Goal: Information Seeking & Learning: Learn about a topic

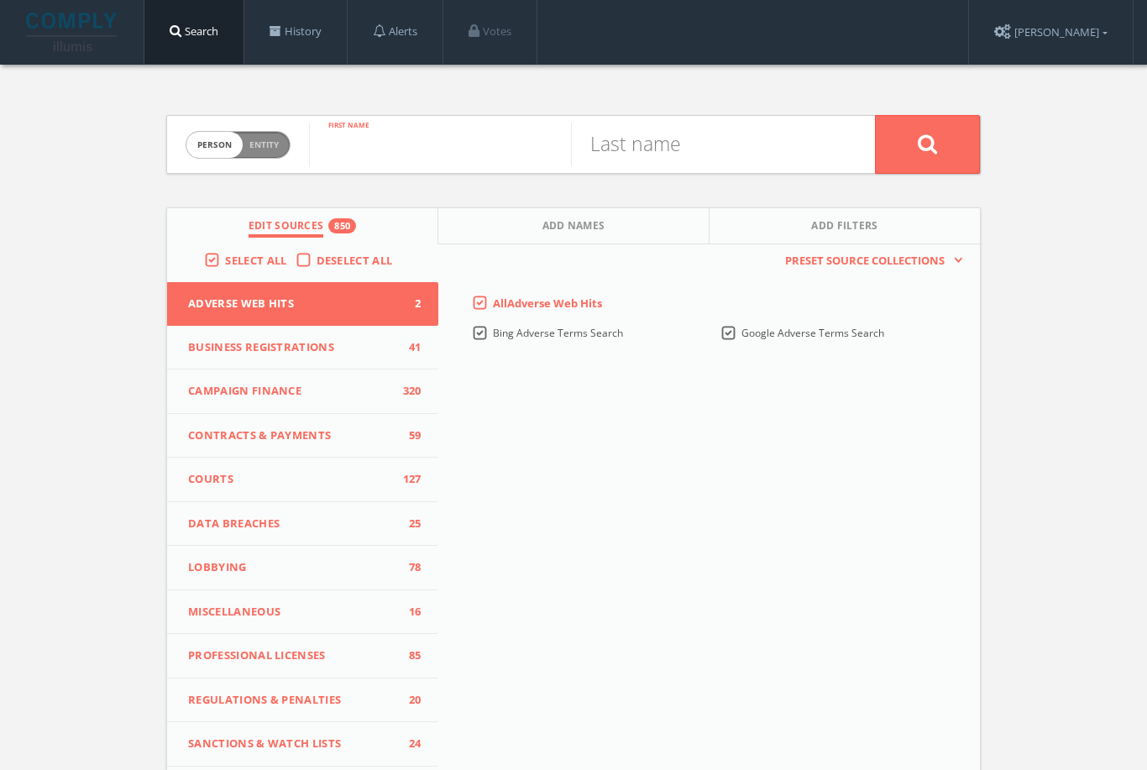
click at [433, 143] on input "text" at bounding box center [440, 145] width 262 height 44
click at [267, 146] on span "Entity" at bounding box center [263, 145] width 29 height 13
checkbox input "true"
click at [364, 145] on input "text" at bounding box center [592, 145] width 566 height 44
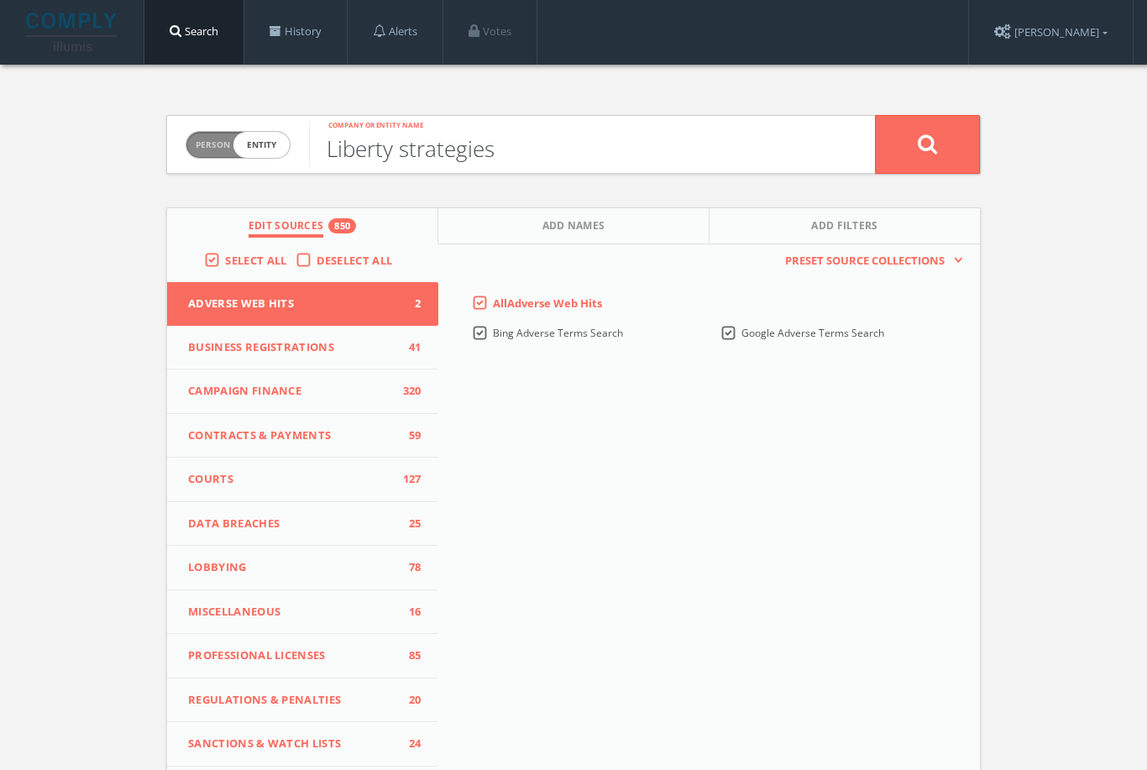
type input "Liberty strategies"
click at [944, 139] on button at bounding box center [927, 144] width 105 height 59
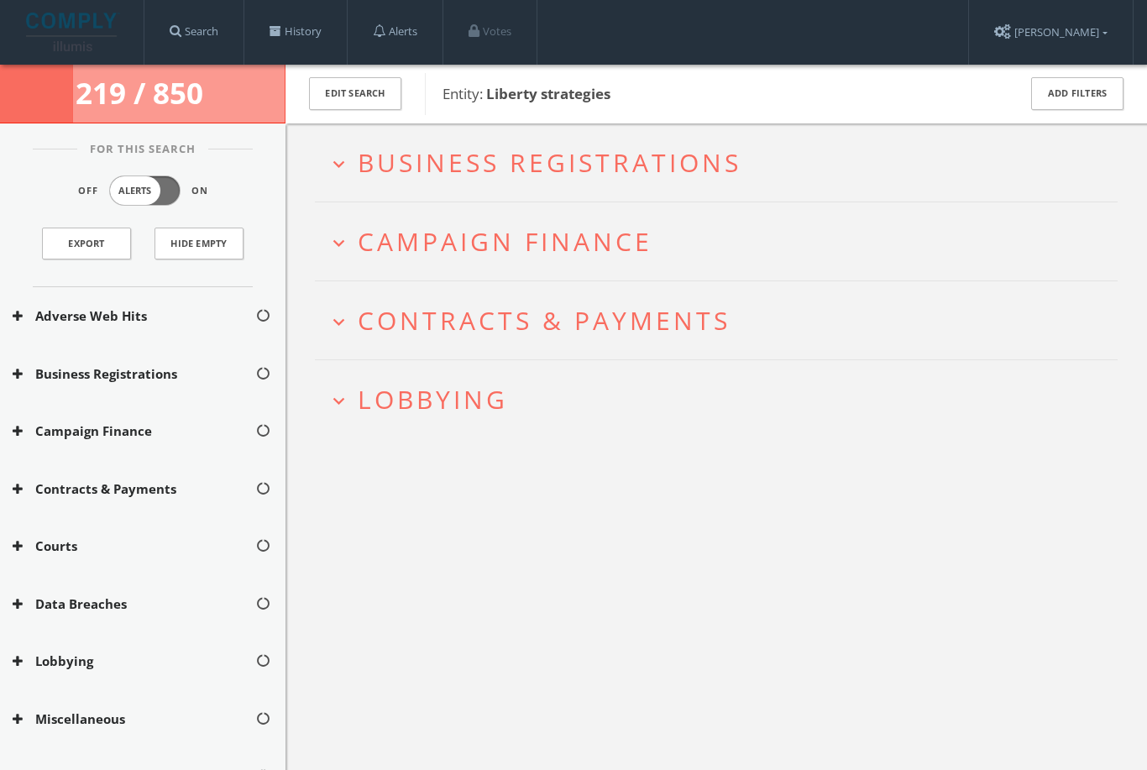
click at [364, 395] on span "Lobbying" at bounding box center [433, 399] width 150 height 34
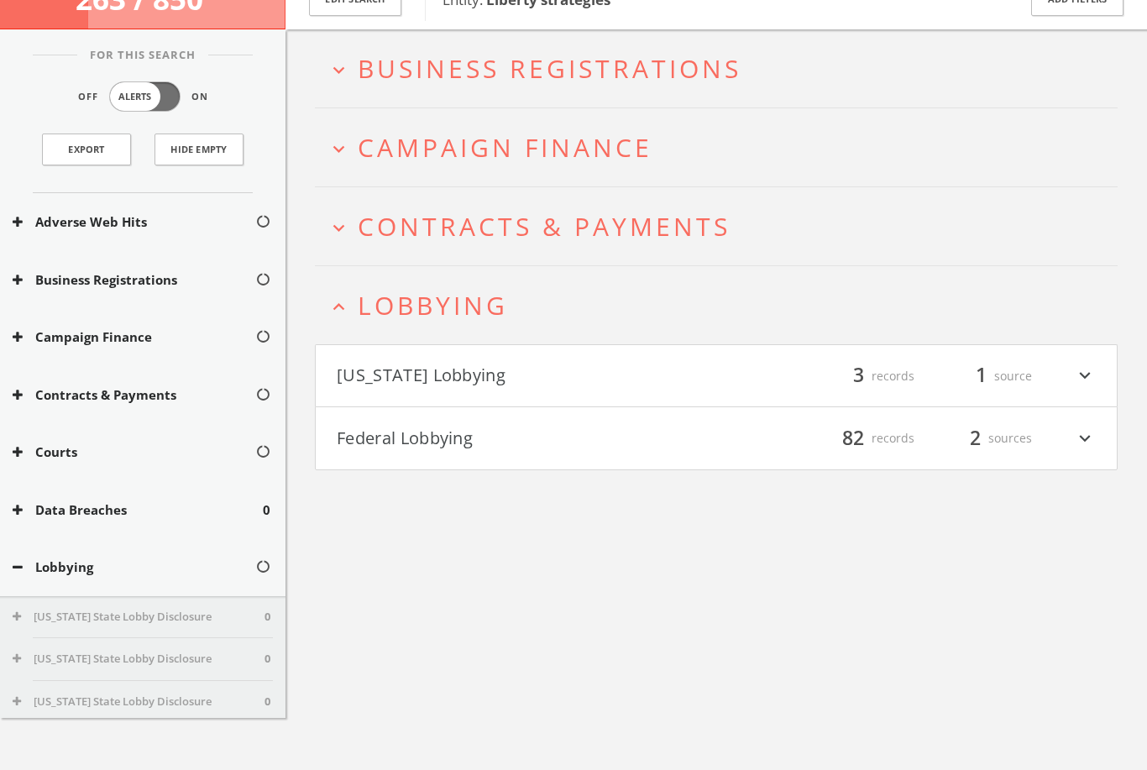
scroll to position [151, 0]
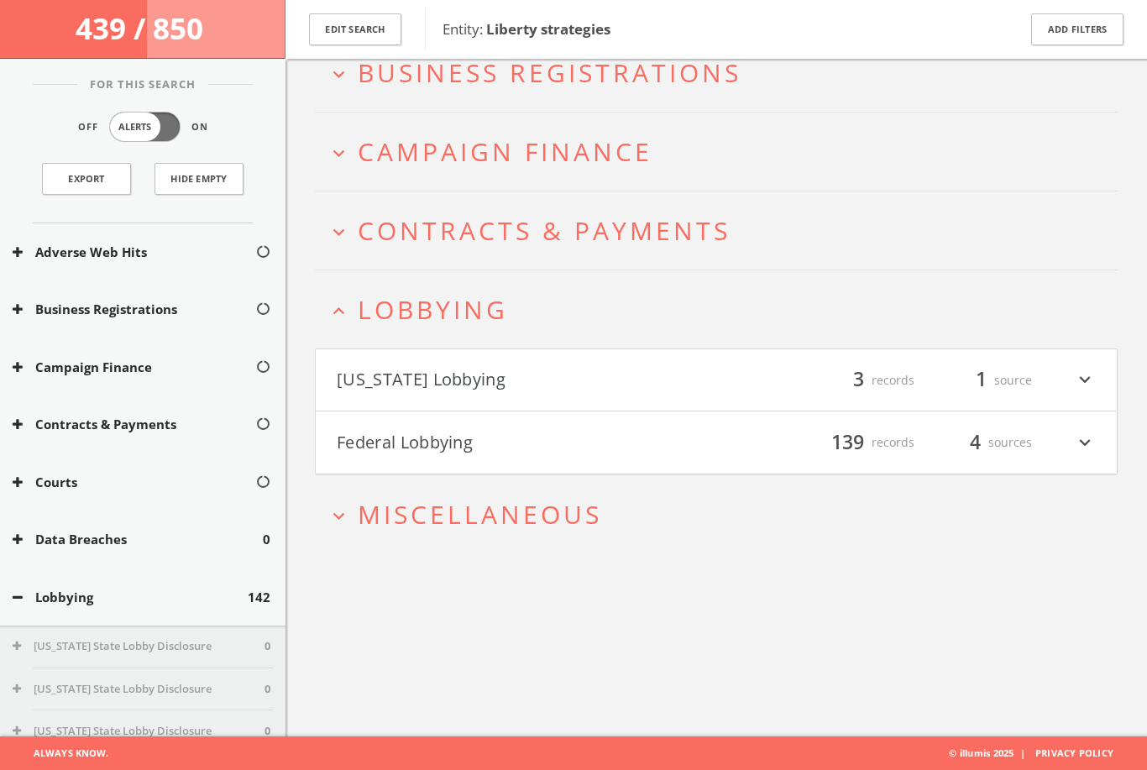
click at [1085, 428] on icon "expand_more" at bounding box center [1085, 442] width 22 height 29
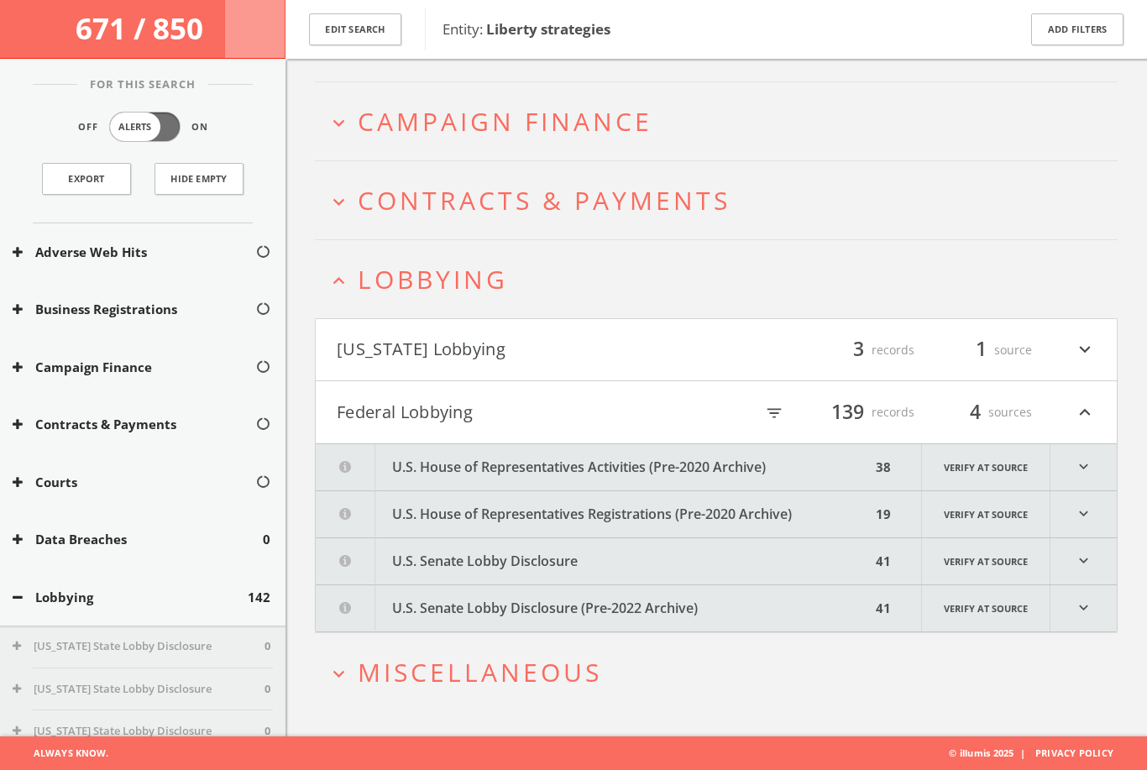
click at [1088, 541] on icon "expand_more" at bounding box center [1083, 561] width 66 height 46
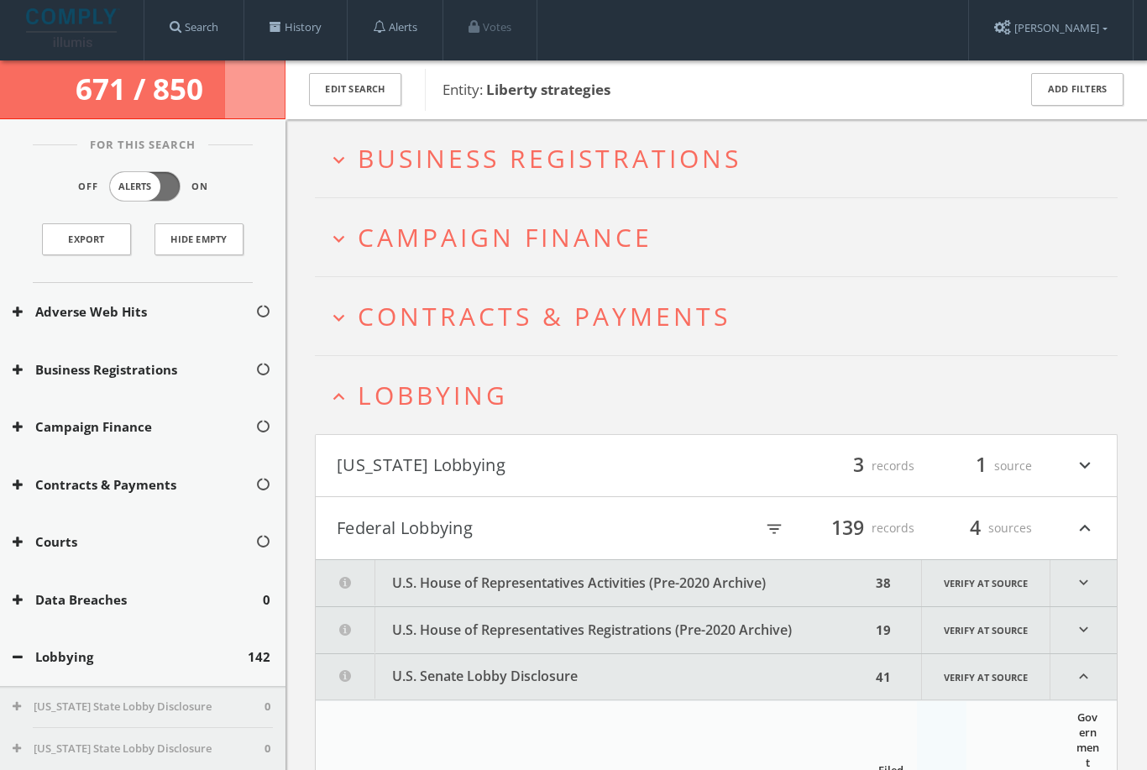
scroll to position [0, 0]
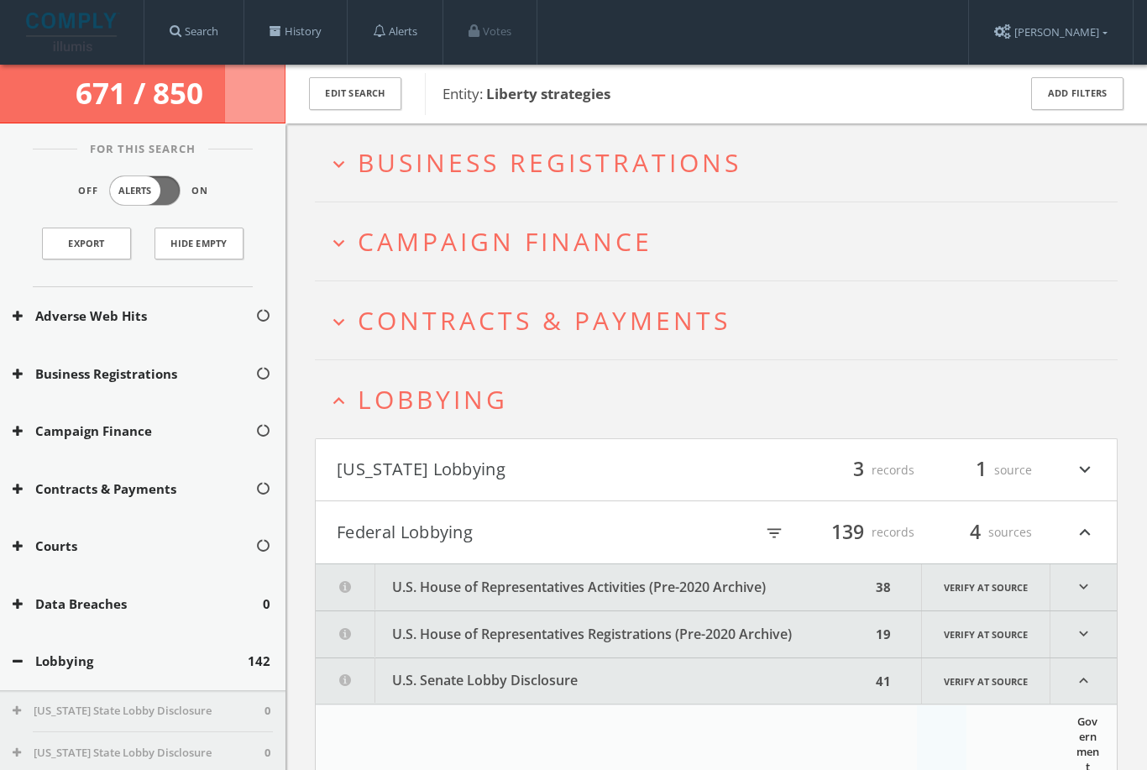
click at [1086, 526] on icon "expand_less" at bounding box center [1085, 532] width 22 height 29
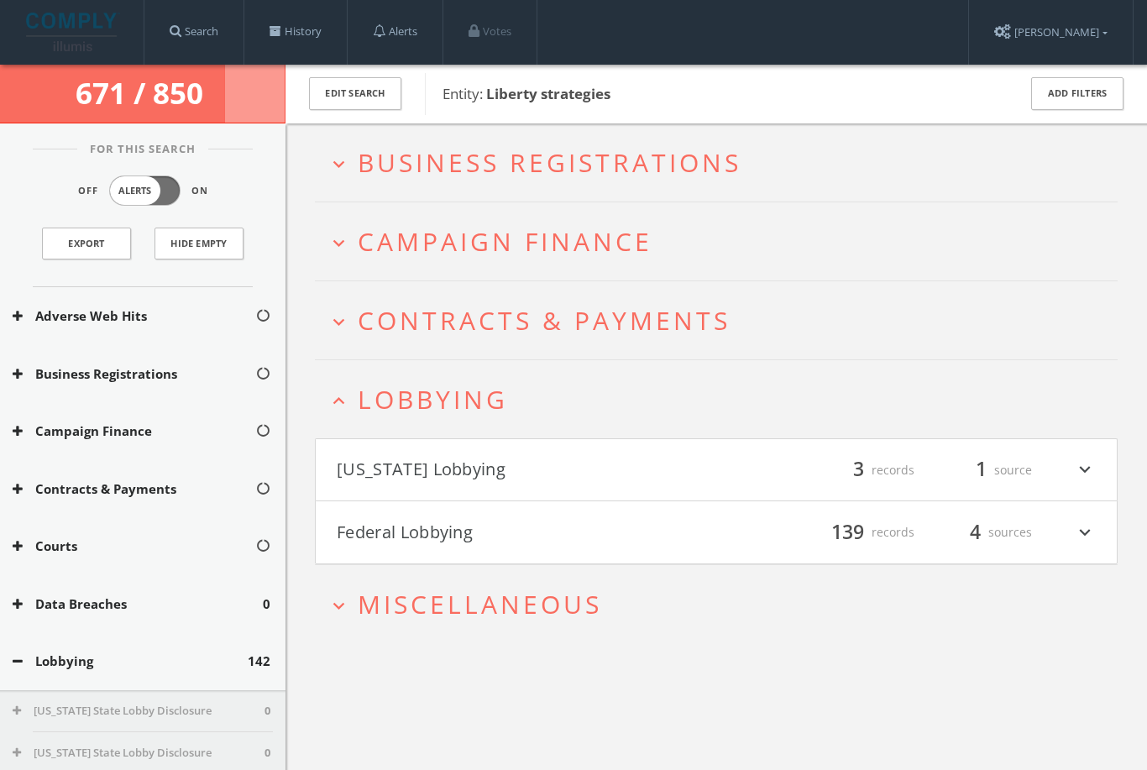
click at [353, 246] on button "expand_more Campaign Finance" at bounding box center [722, 242] width 790 height 28
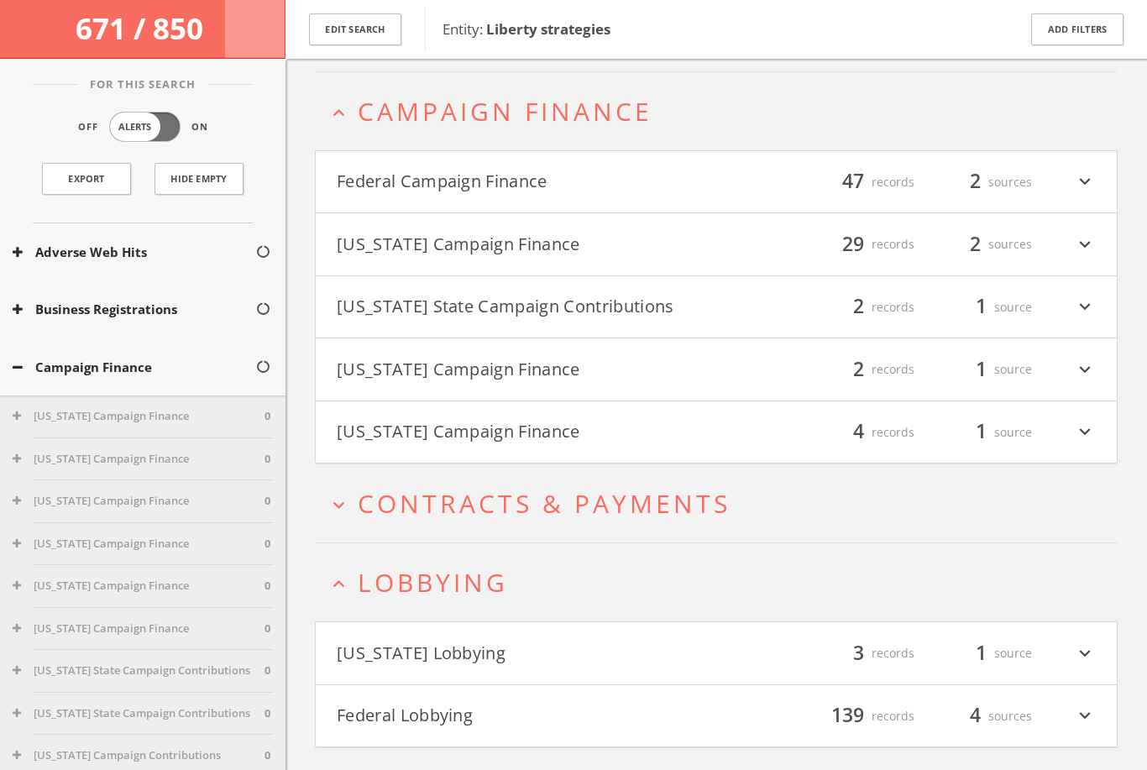
scroll to position [143, 0]
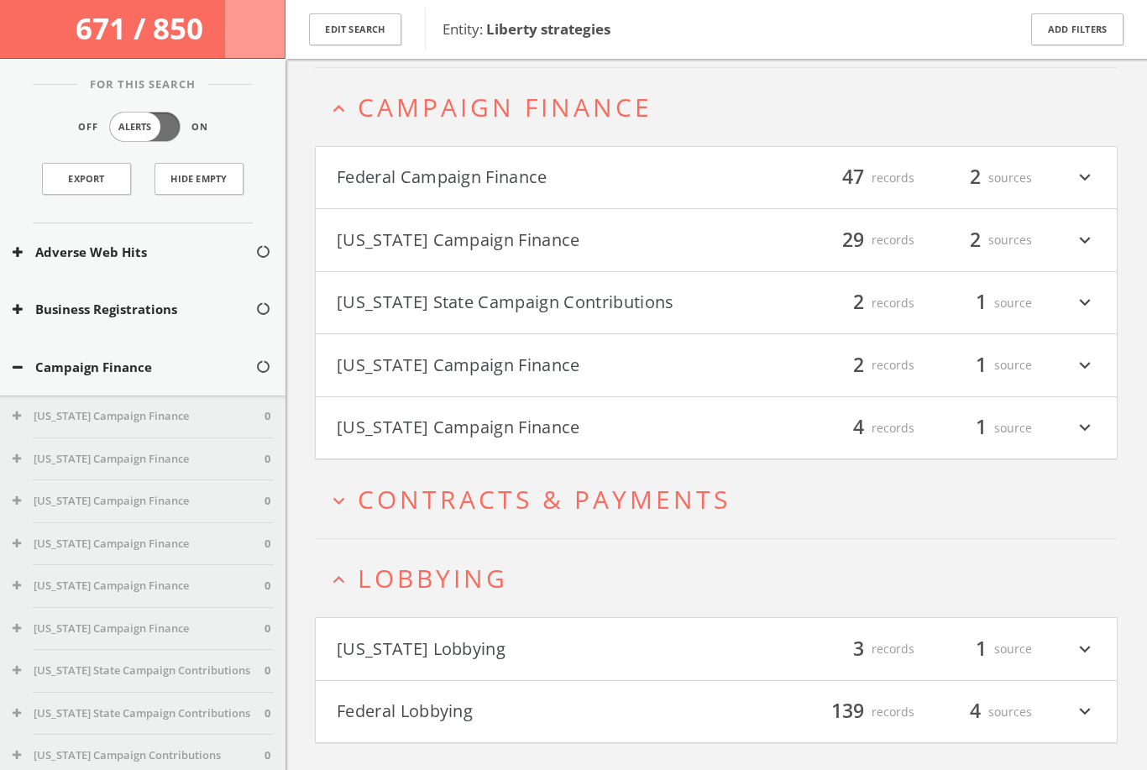
click at [1095, 364] on icon "expand_more" at bounding box center [1085, 365] width 22 height 29
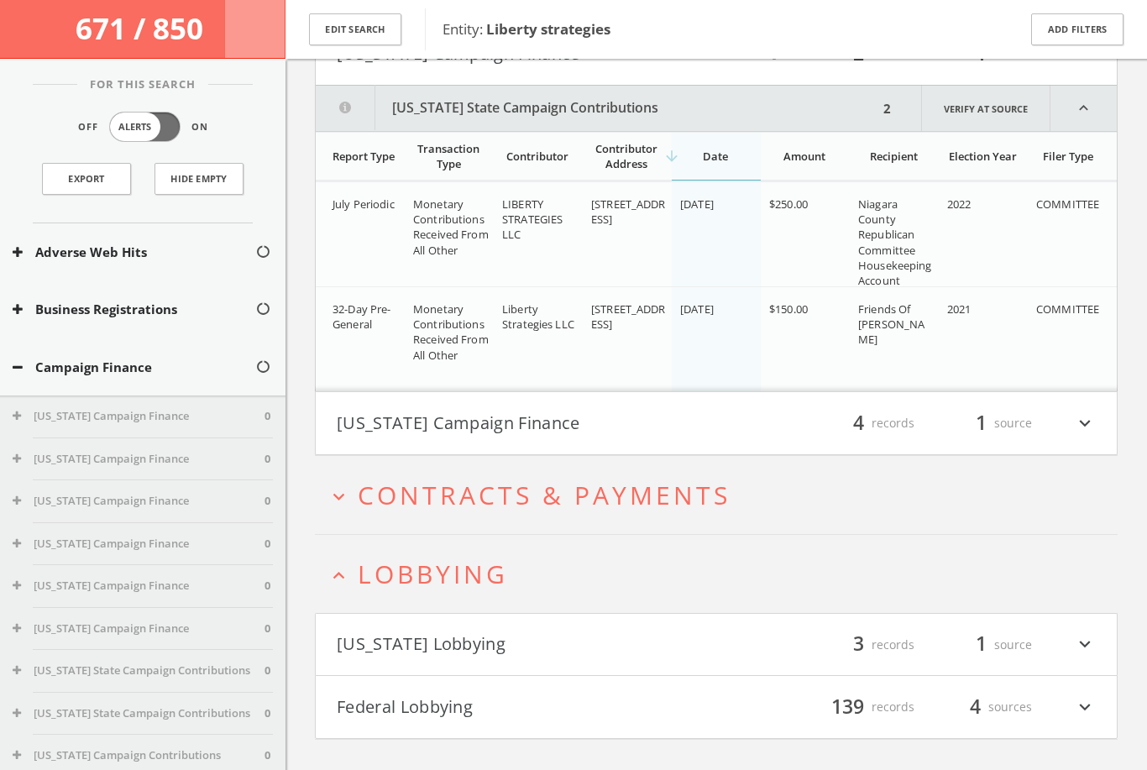
scroll to position [480, 0]
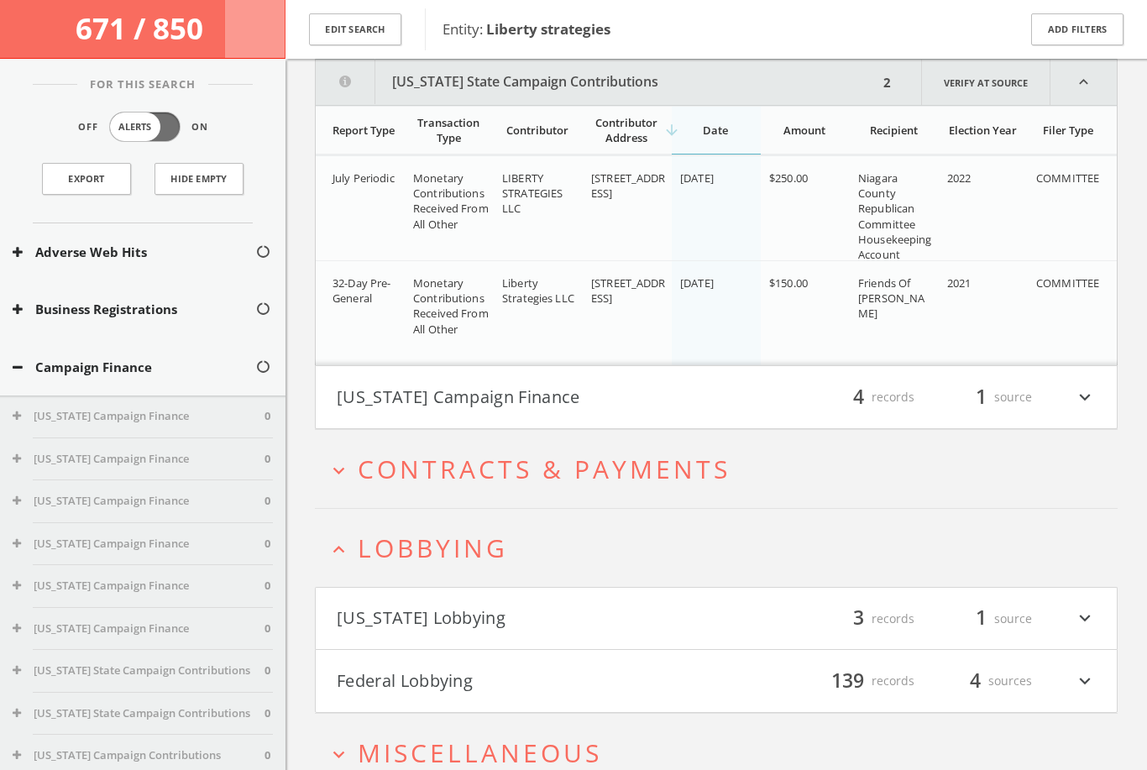
click at [1091, 401] on icon "expand_more" at bounding box center [1085, 397] width 22 height 29
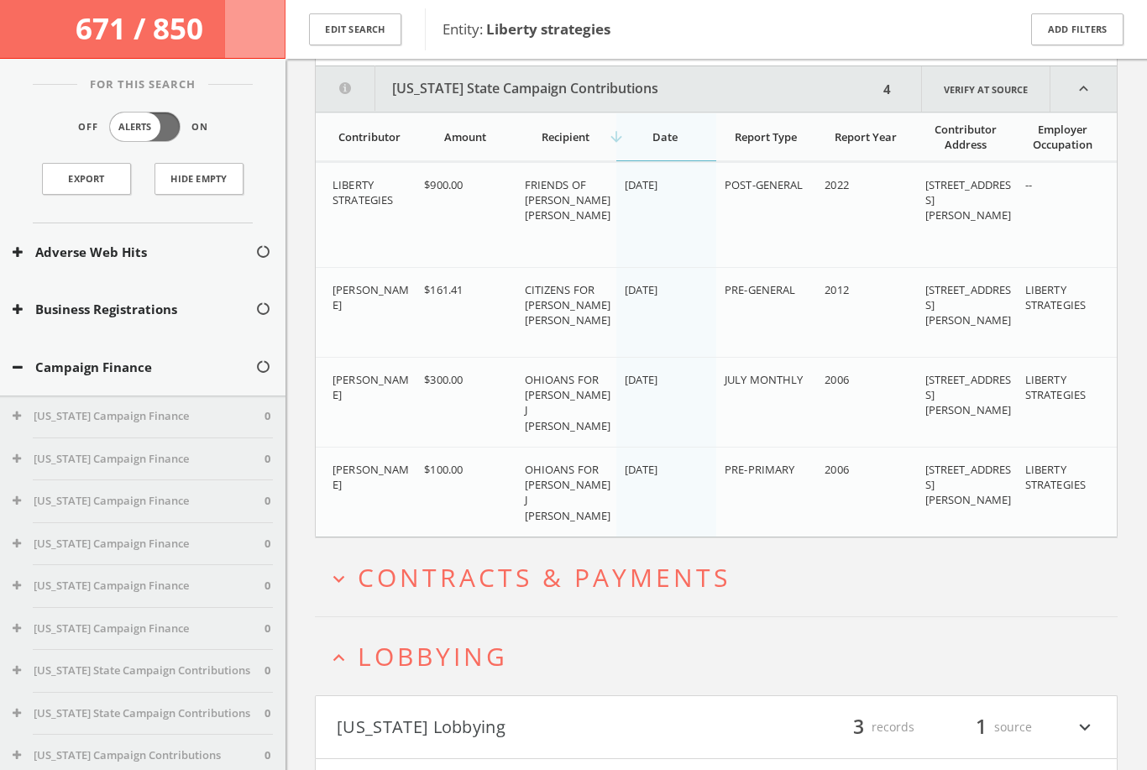
scroll to position [850, 0]
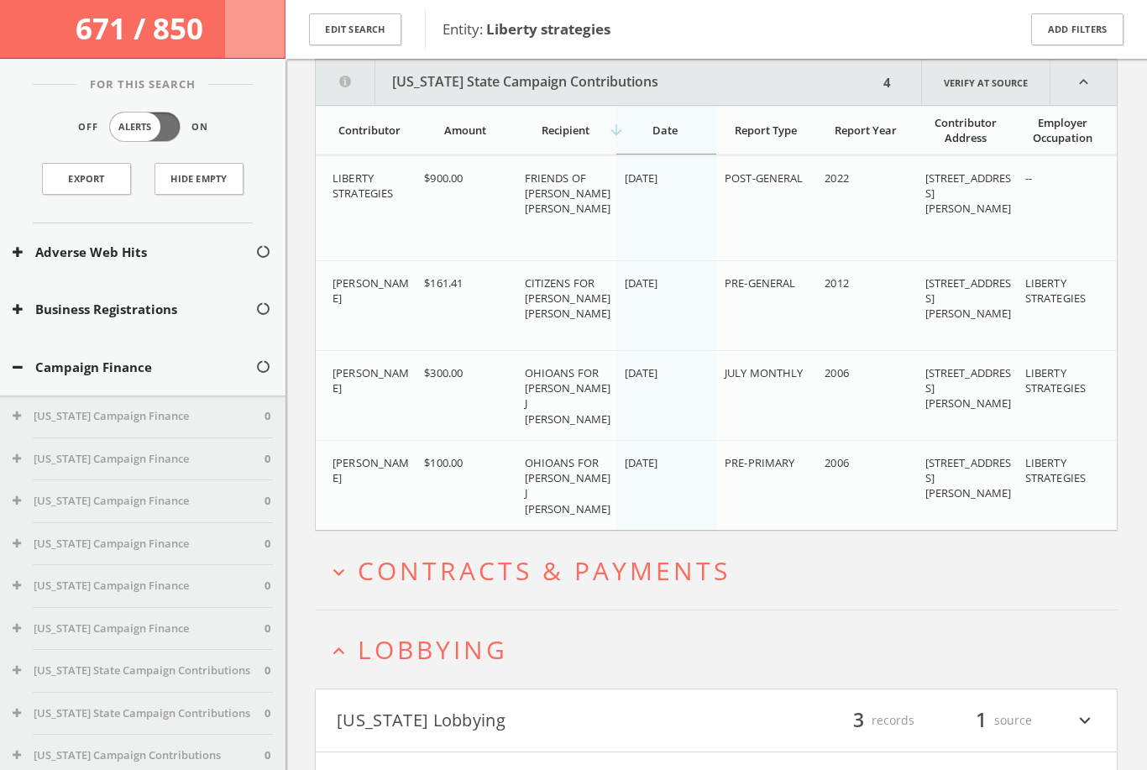
click at [970, 580] on button "expand_more Contracts & Payments" at bounding box center [722, 571] width 790 height 28
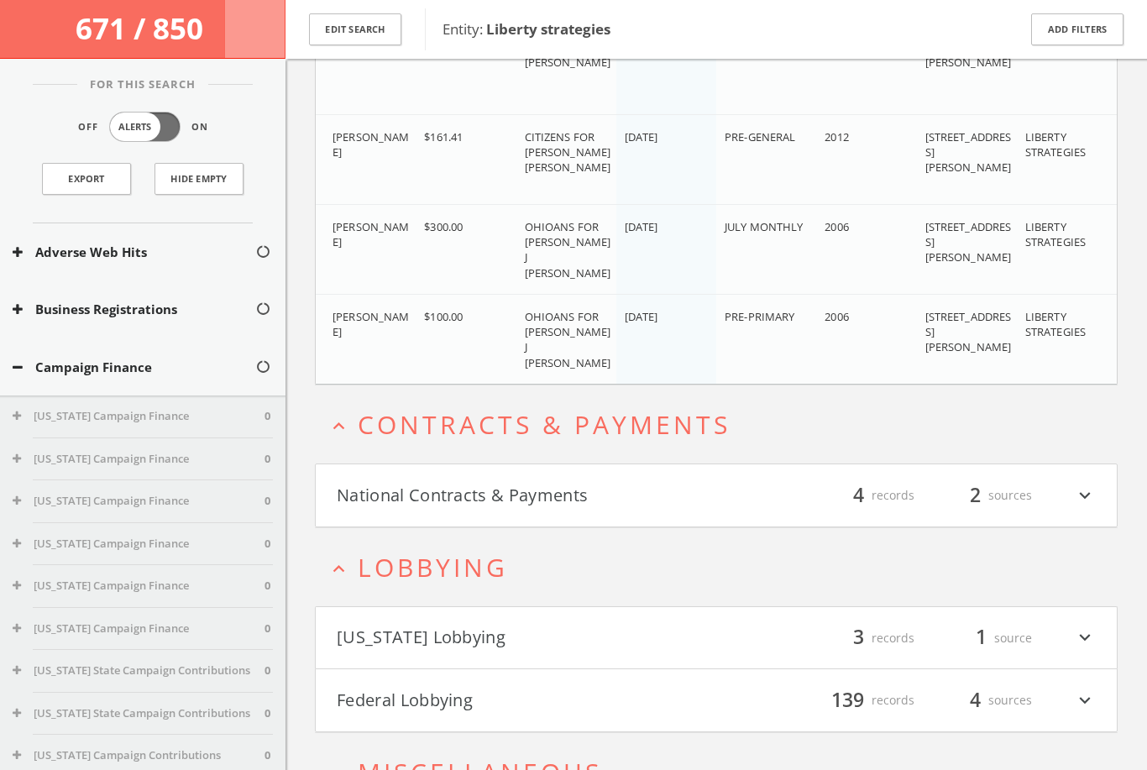
scroll to position [1095, 0]
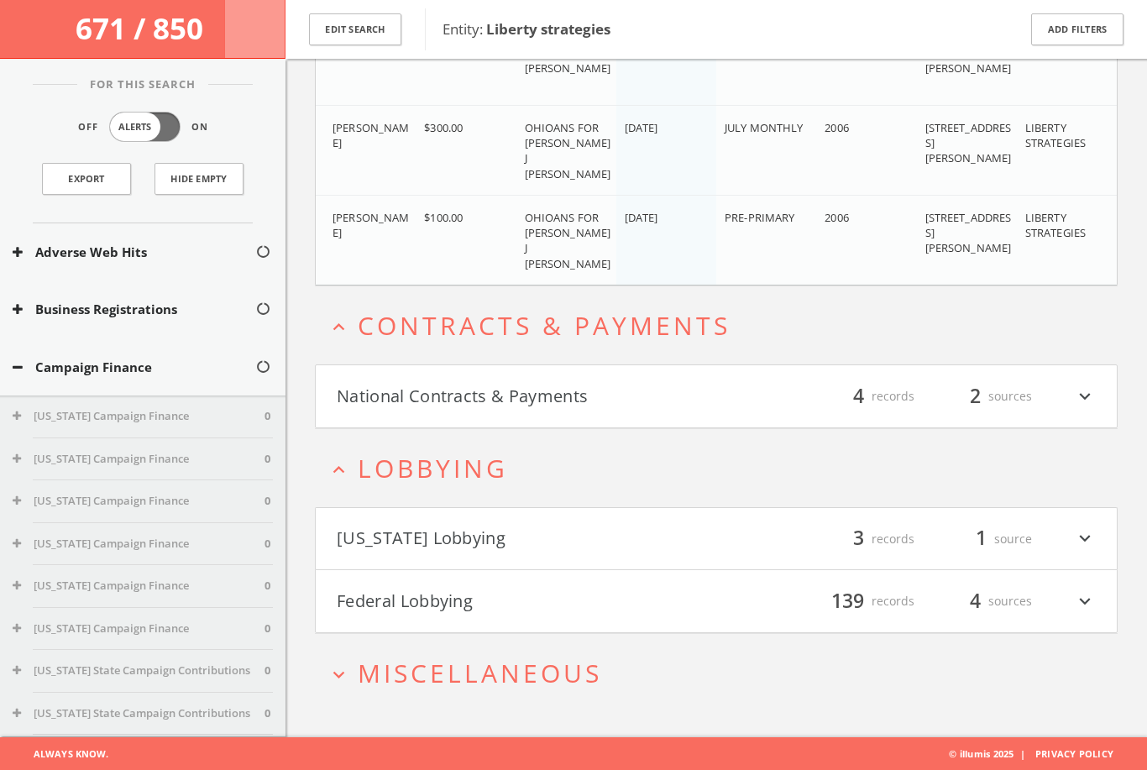
click at [1094, 403] on icon "expand_more" at bounding box center [1085, 396] width 22 height 29
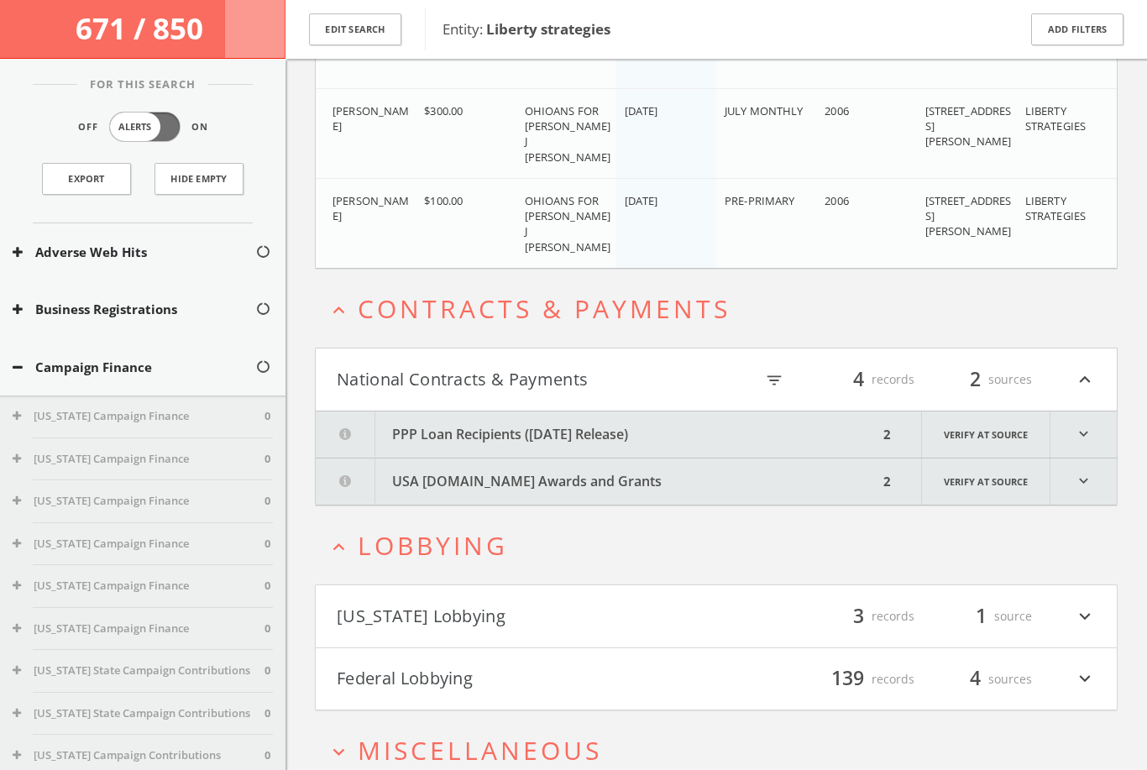
scroll to position [1190, 0]
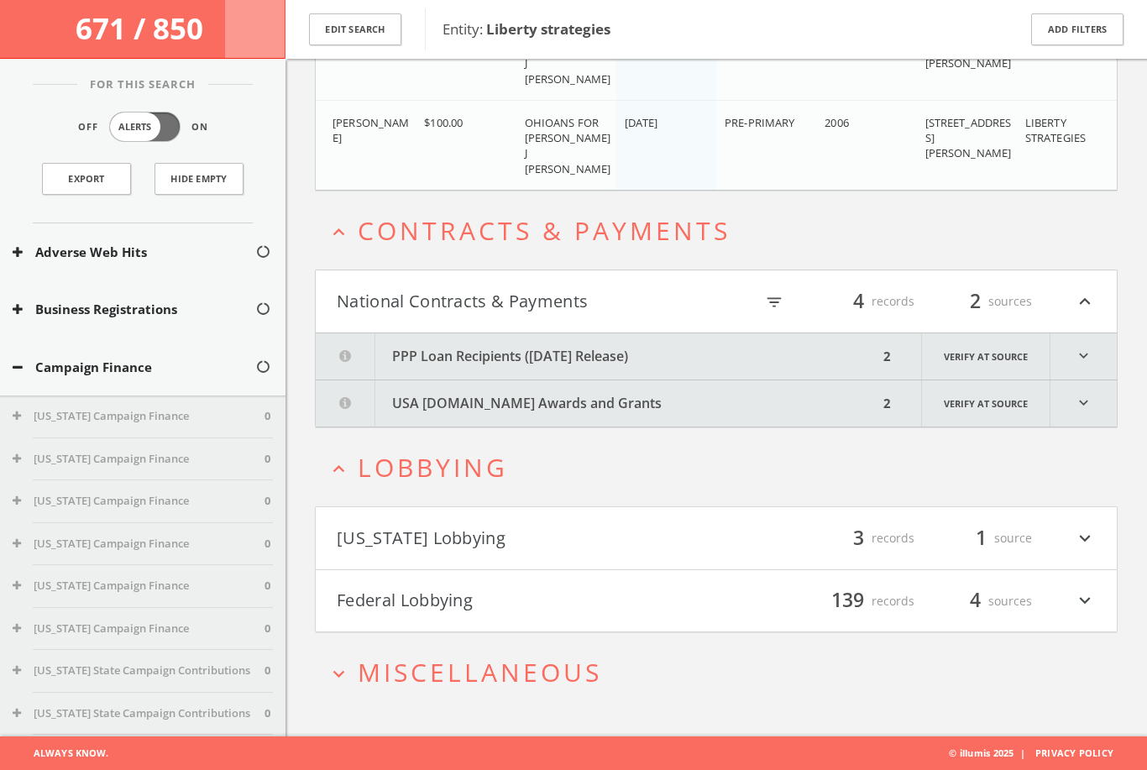
click at [1089, 365] on icon "expand_more" at bounding box center [1083, 356] width 66 height 46
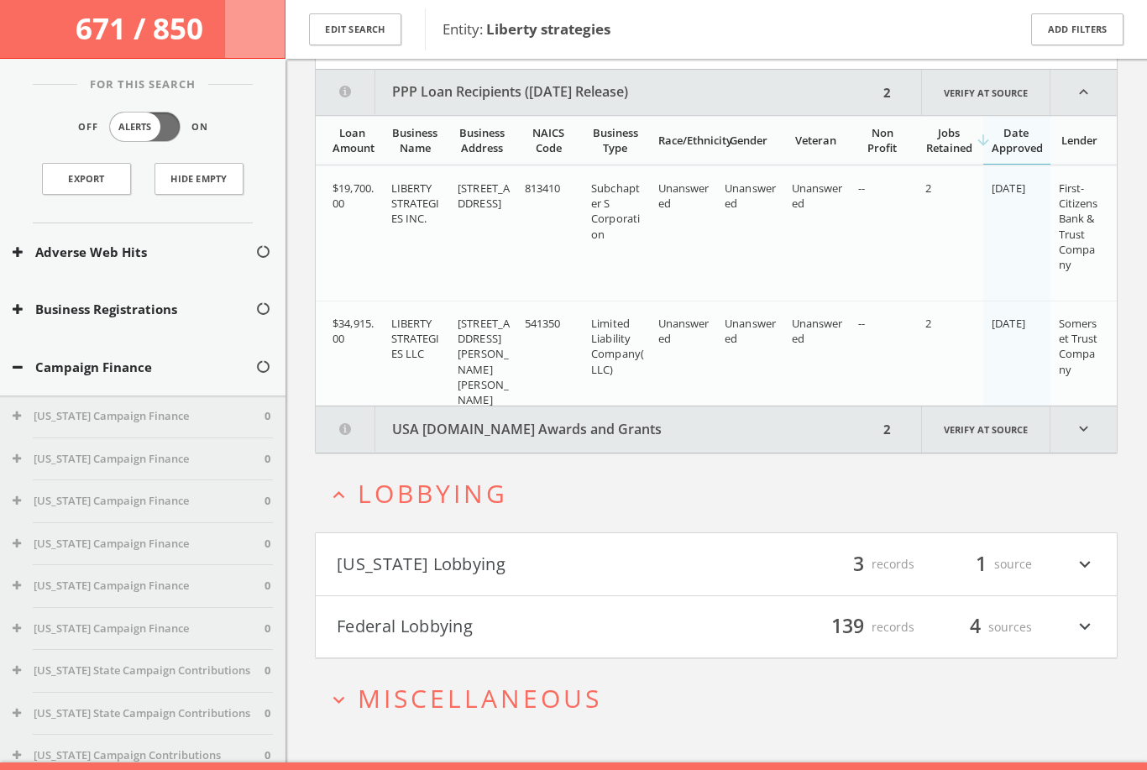
scroll to position [1463, 0]
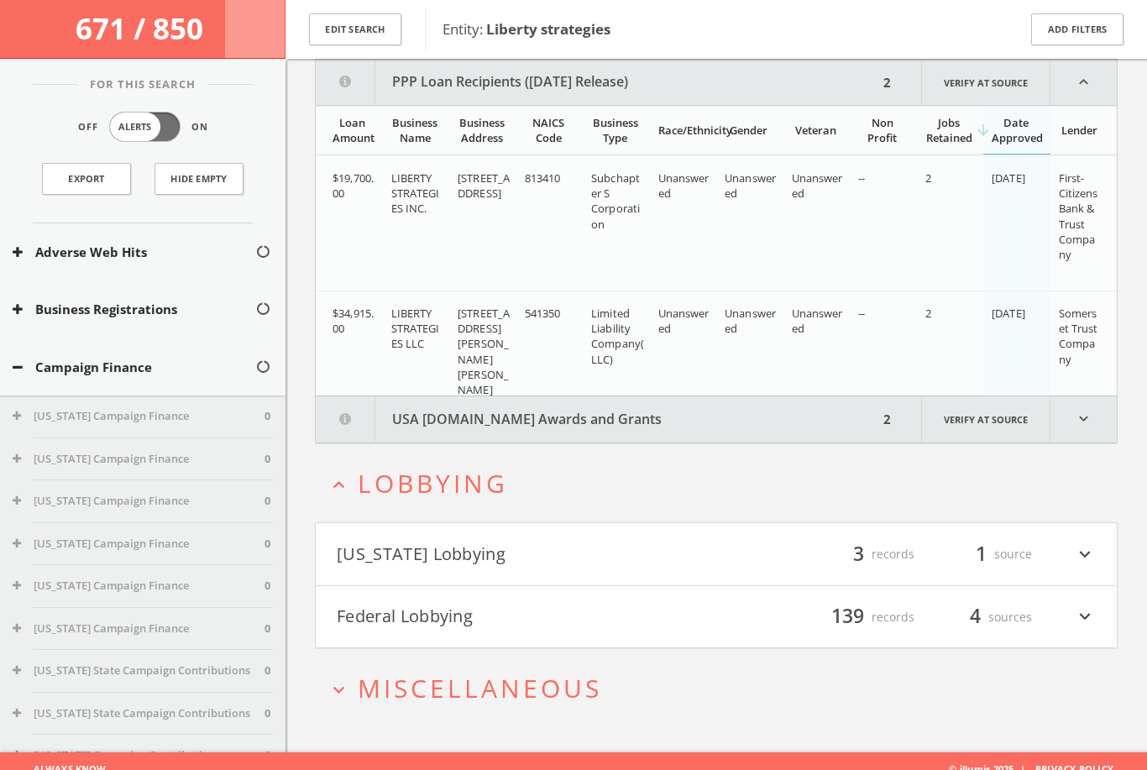
click at [1085, 422] on icon "expand_more" at bounding box center [1083, 419] width 66 height 46
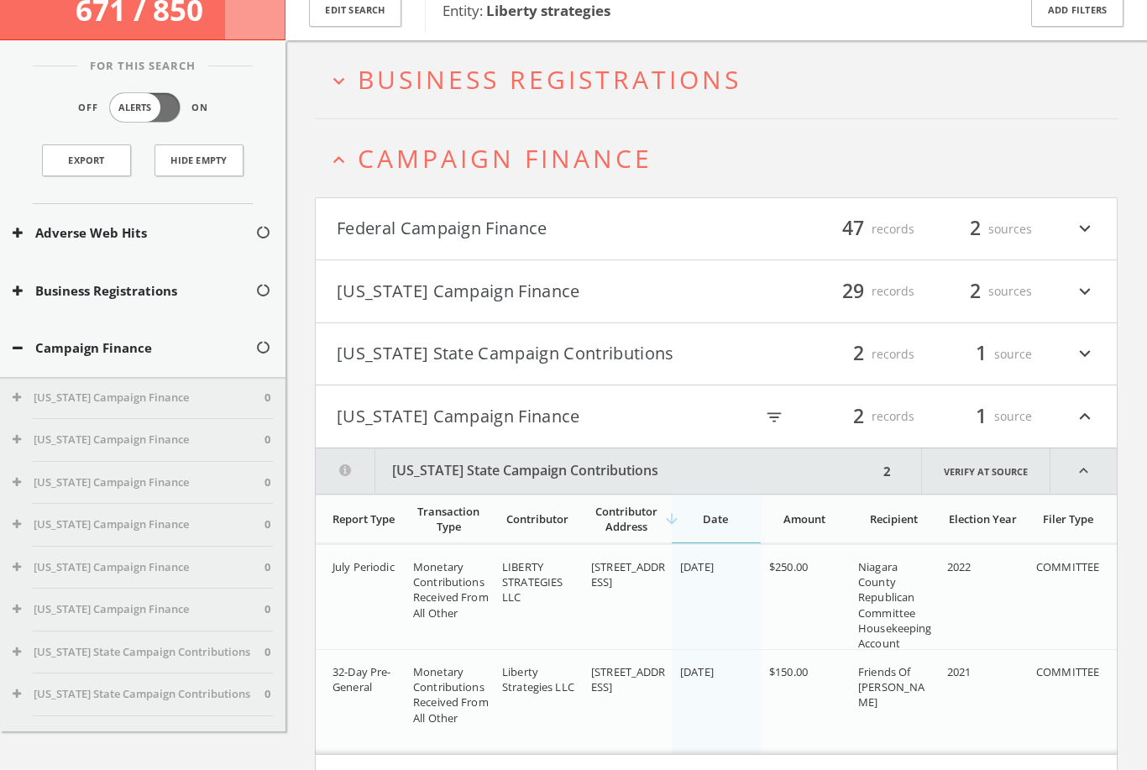
scroll to position [0, 0]
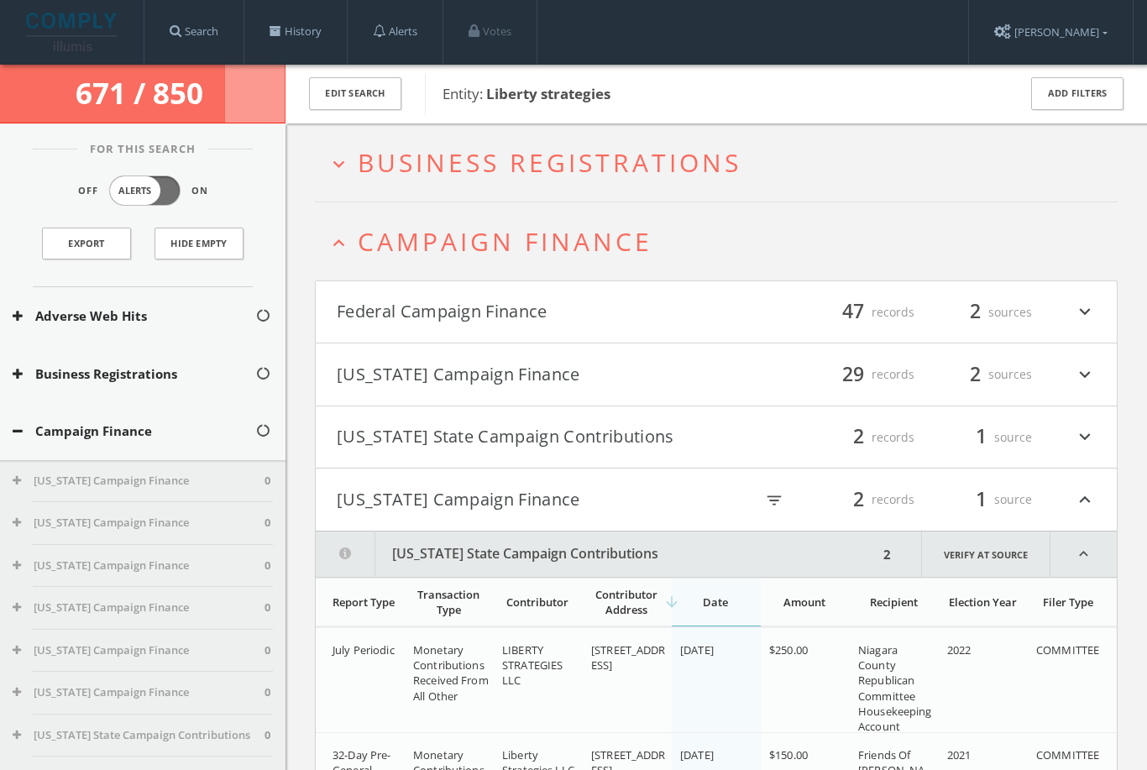
click at [1037, 172] on button "expand_more Business Registrations" at bounding box center [722, 163] width 790 height 28
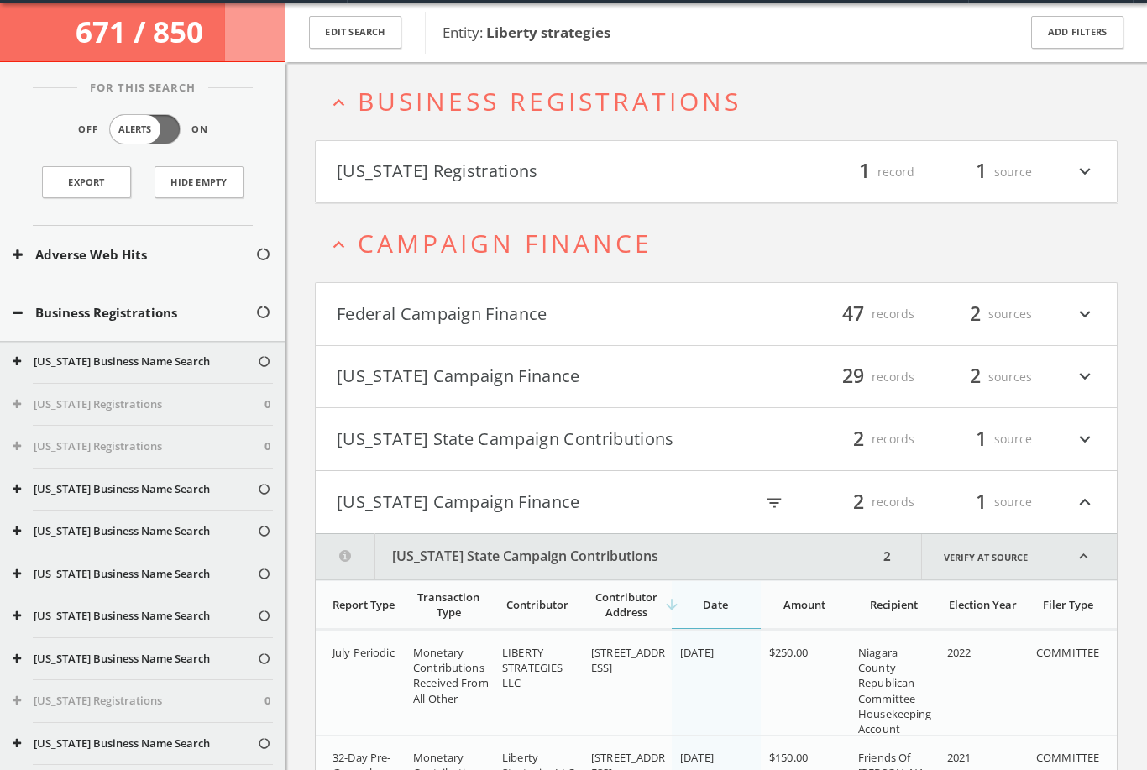
scroll to position [64, 0]
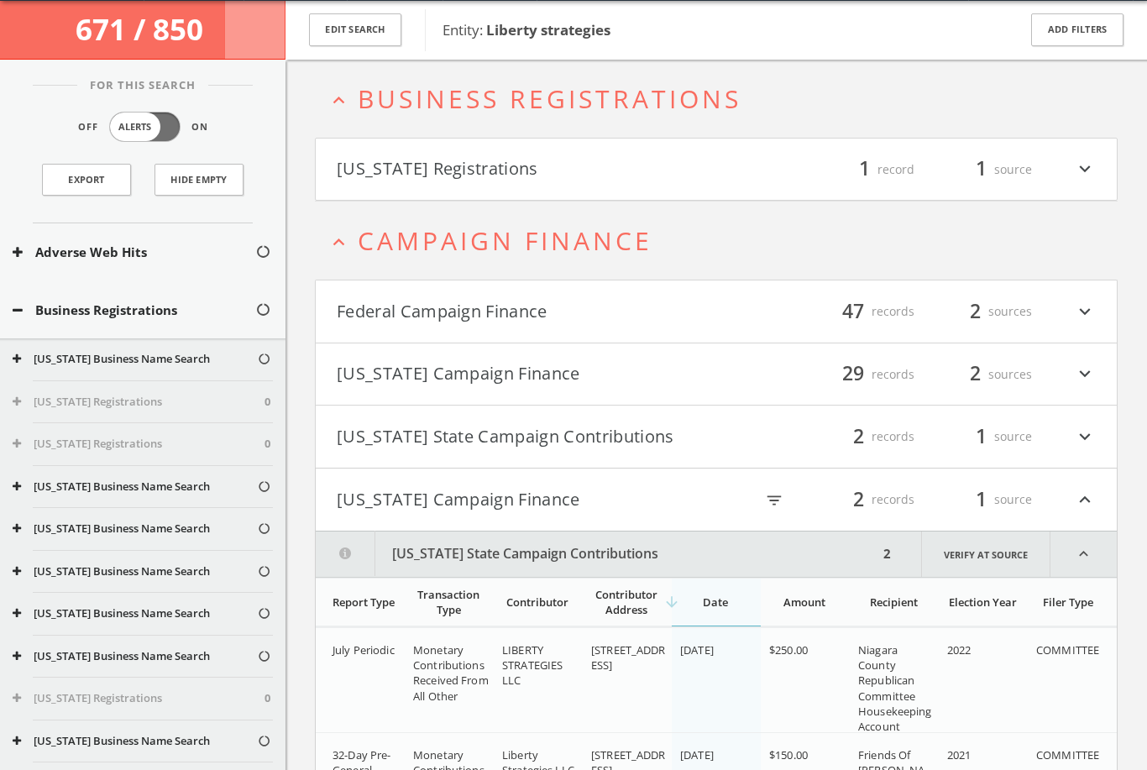
click at [1076, 175] on icon "expand_more" at bounding box center [1085, 169] width 22 height 29
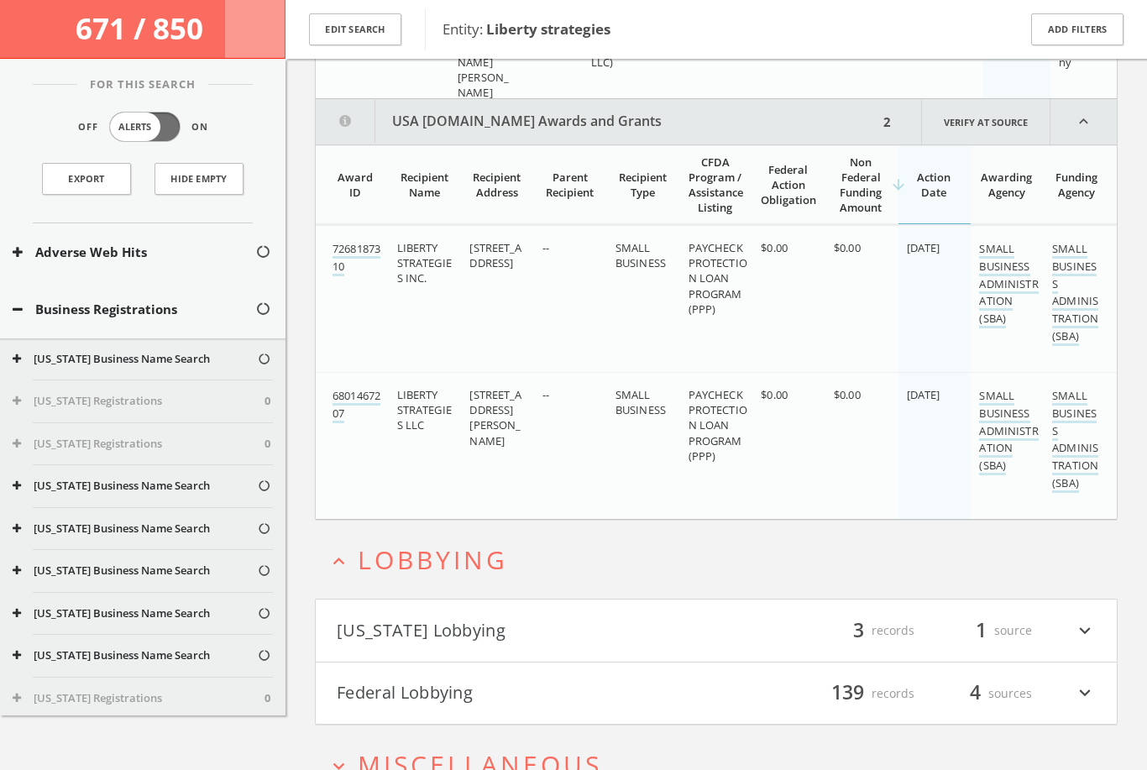
scroll to position [2155, 0]
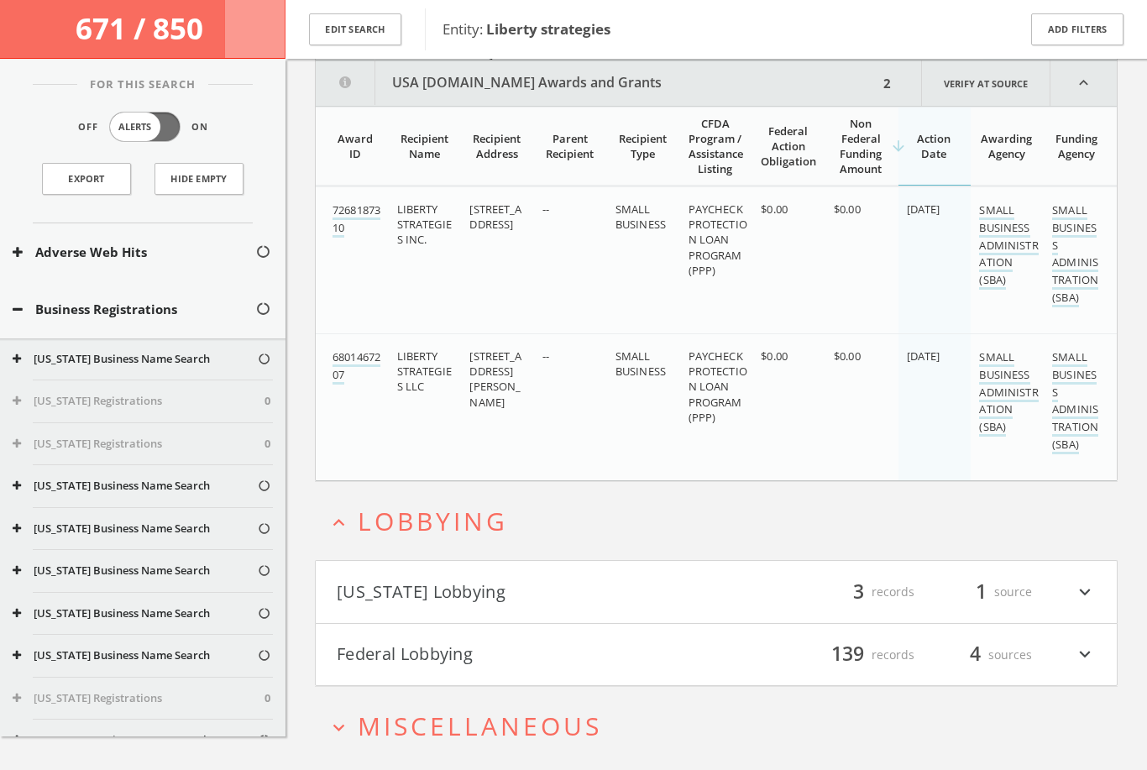
click at [345, 728] on icon "expand_more" at bounding box center [338, 727] width 23 height 23
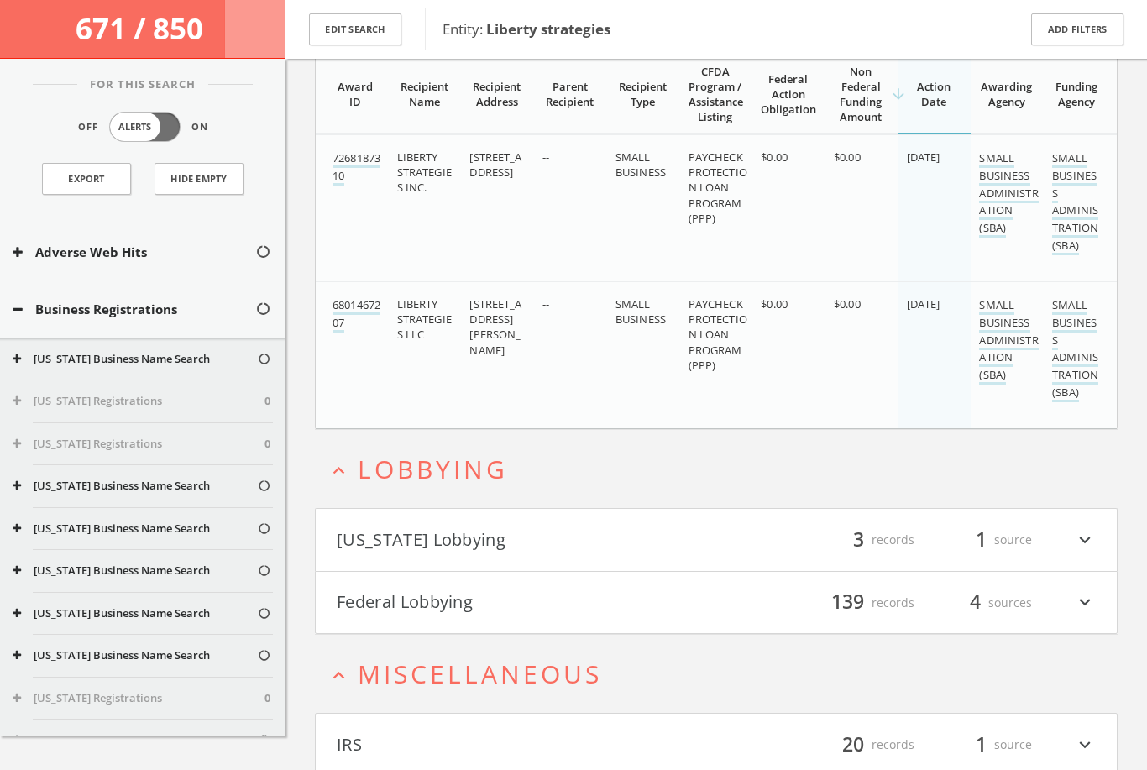
scroll to position [2218, 0]
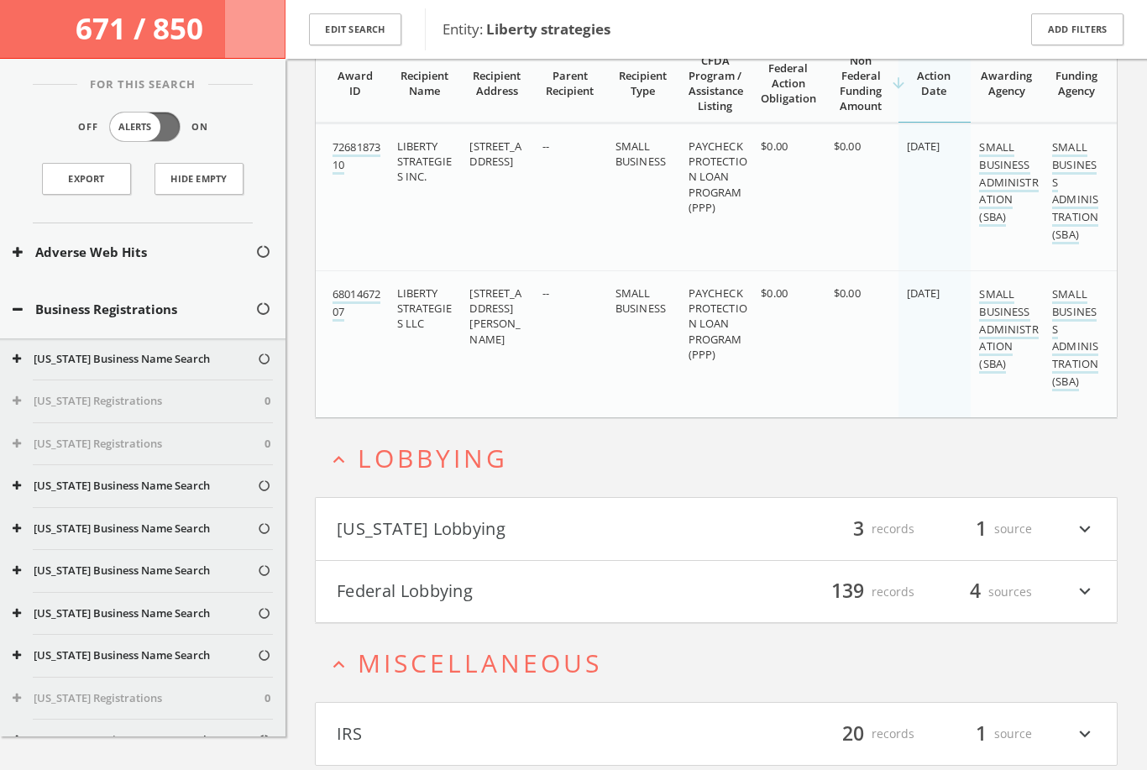
click at [1087, 725] on icon "expand_more" at bounding box center [1085, 733] width 22 height 29
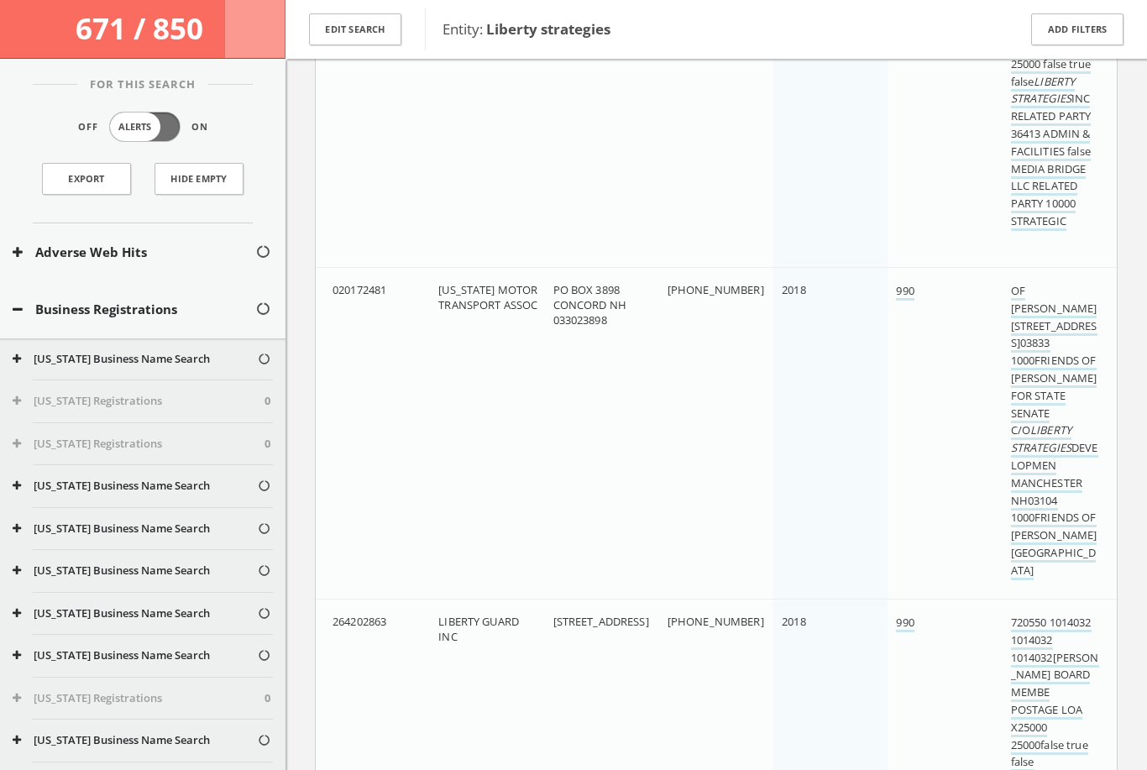
scroll to position [2885, 0]
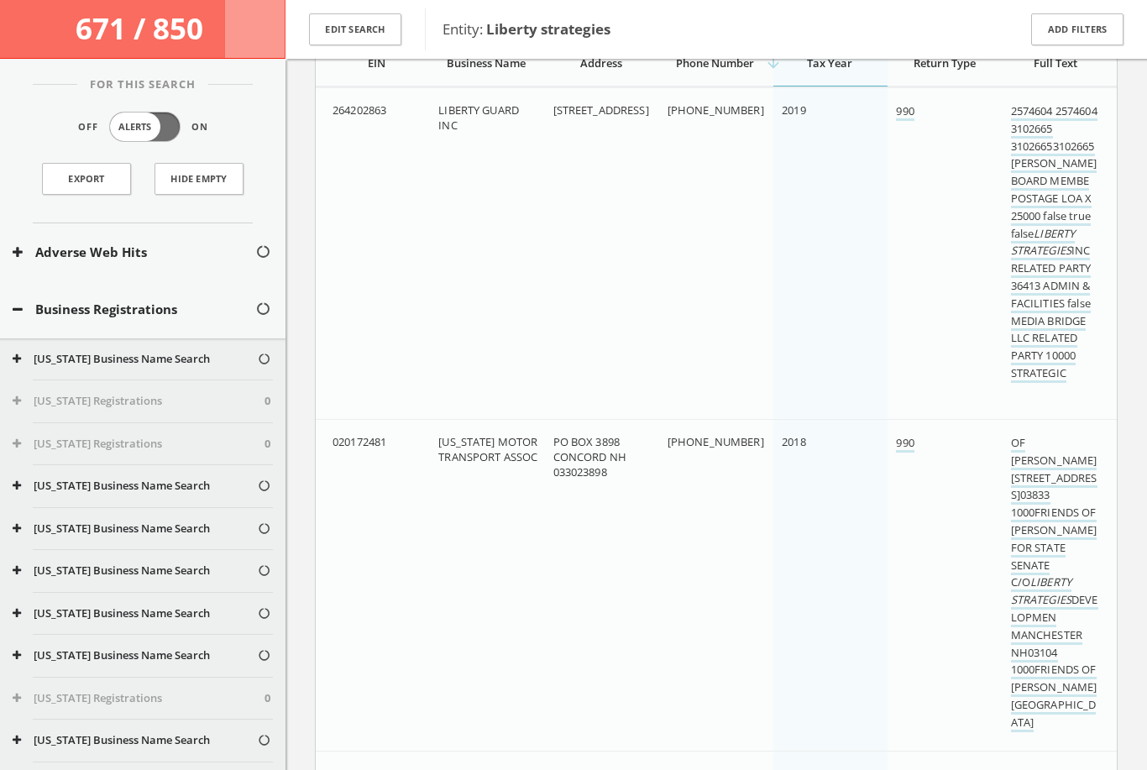
click at [2, 288] on div "Business Registrations" at bounding box center [142, 309] width 285 height 58
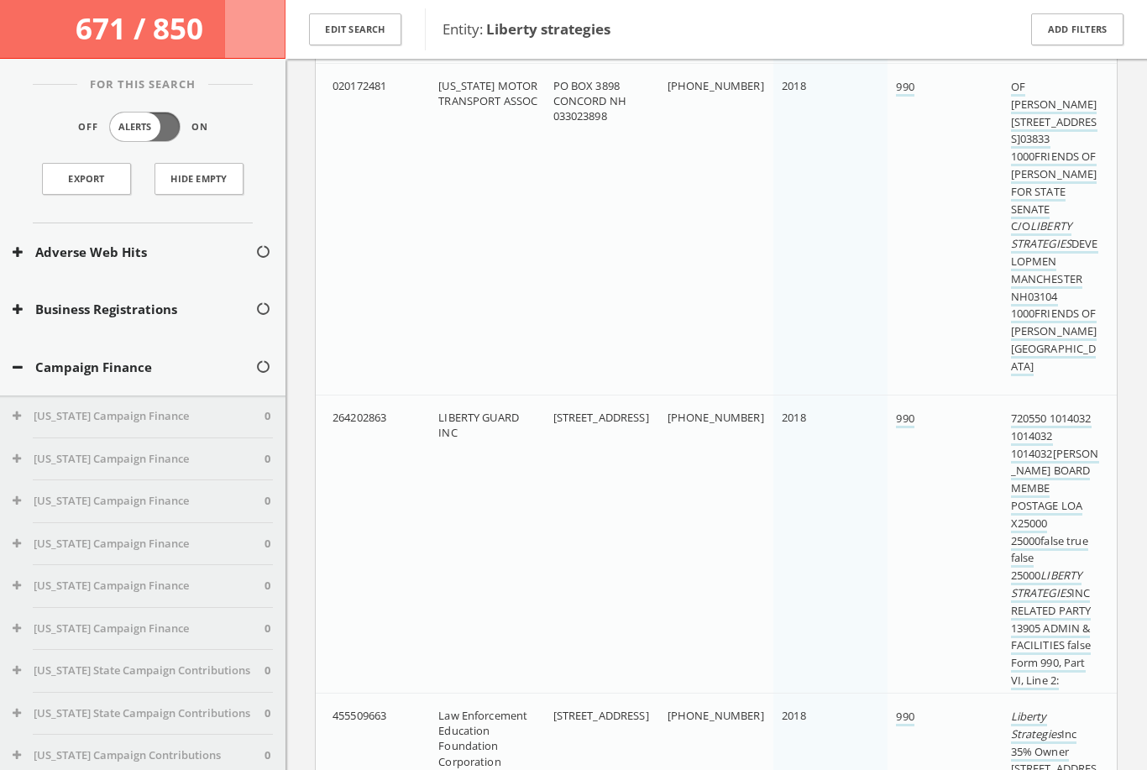
click at [16, 300] on button "Business Registrations" at bounding box center [134, 309] width 243 height 19
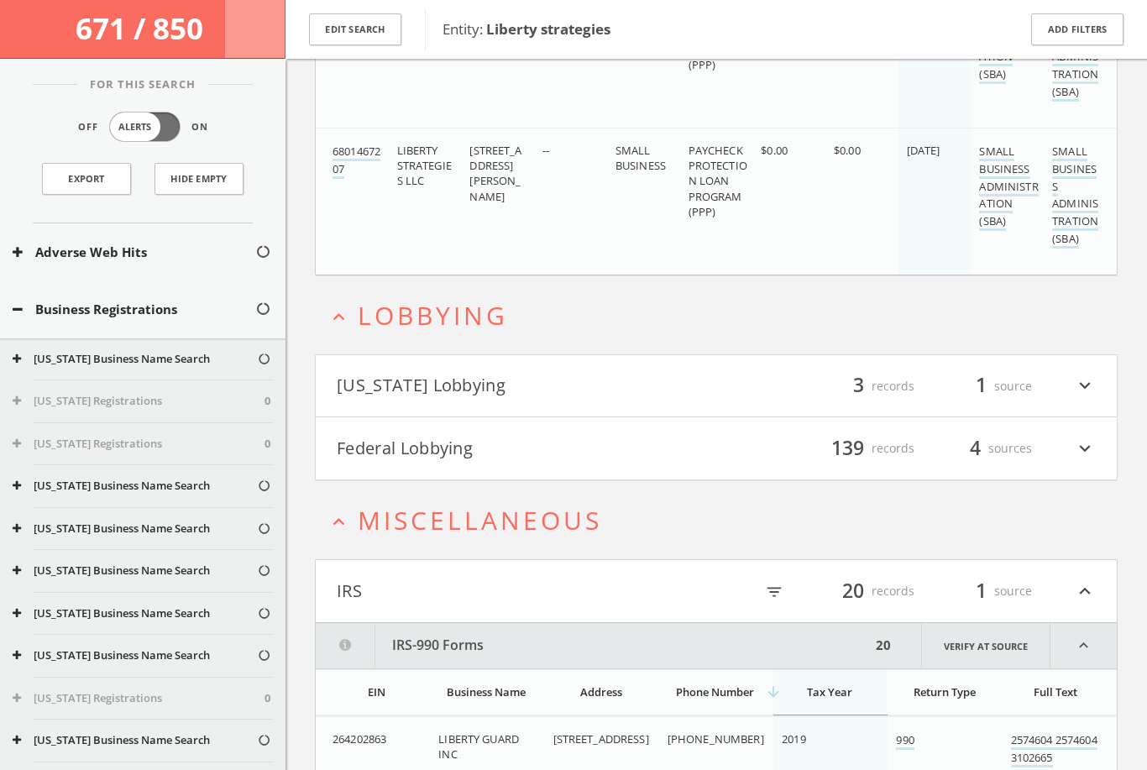
click at [29, 636] on html "Search History Alerts Votes [PERSON_NAME] Edit Profile Change Password Security…" at bounding box center [573, 83] width 1147 height 4305
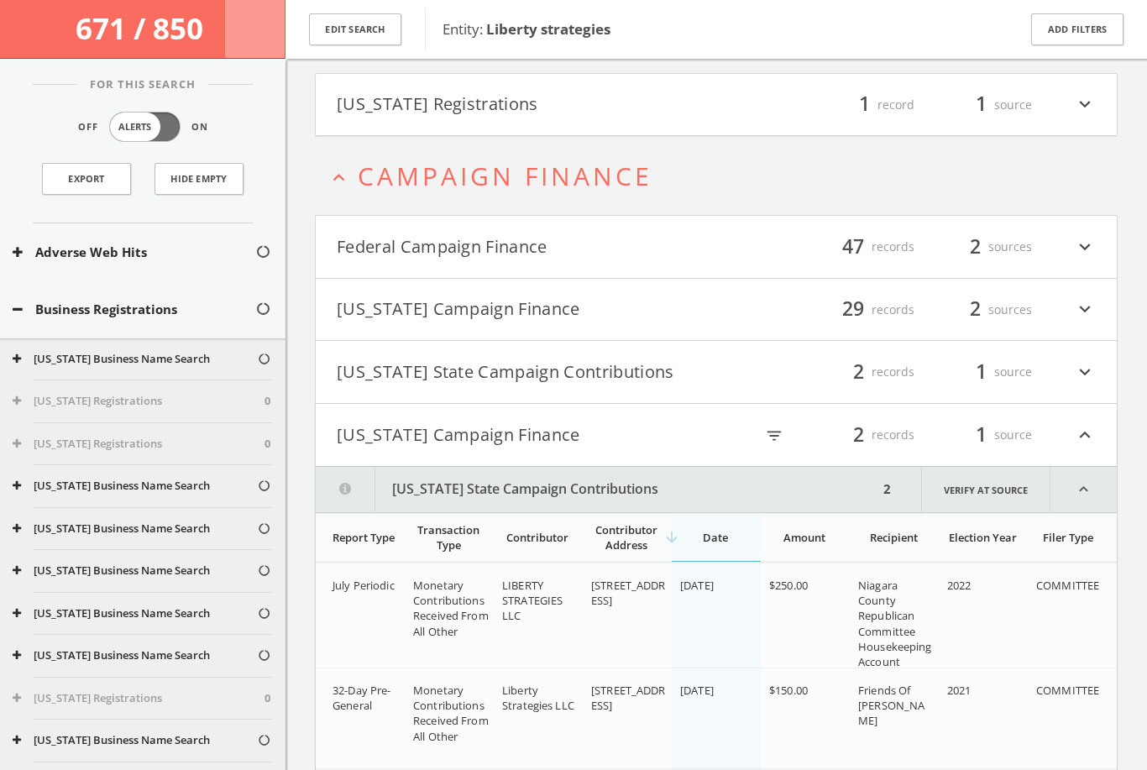
scroll to position [72, 0]
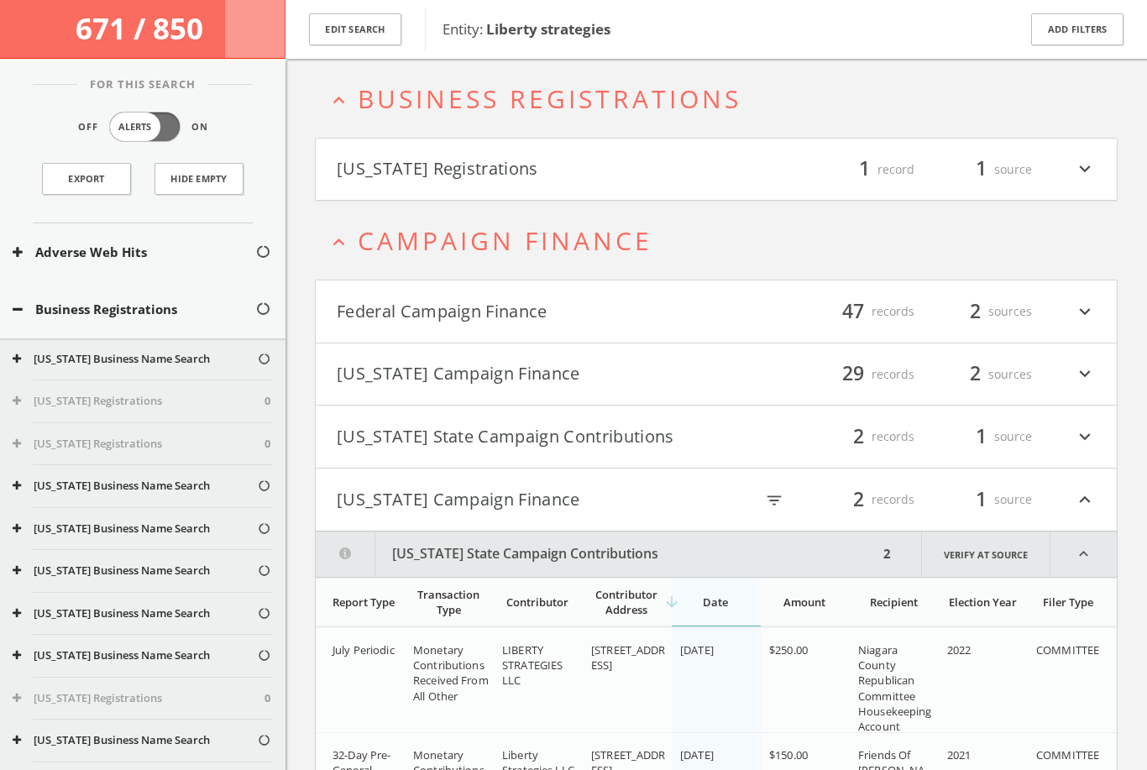
click at [16, 259] on button "Adverse Web Hits" at bounding box center [134, 252] width 243 height 19
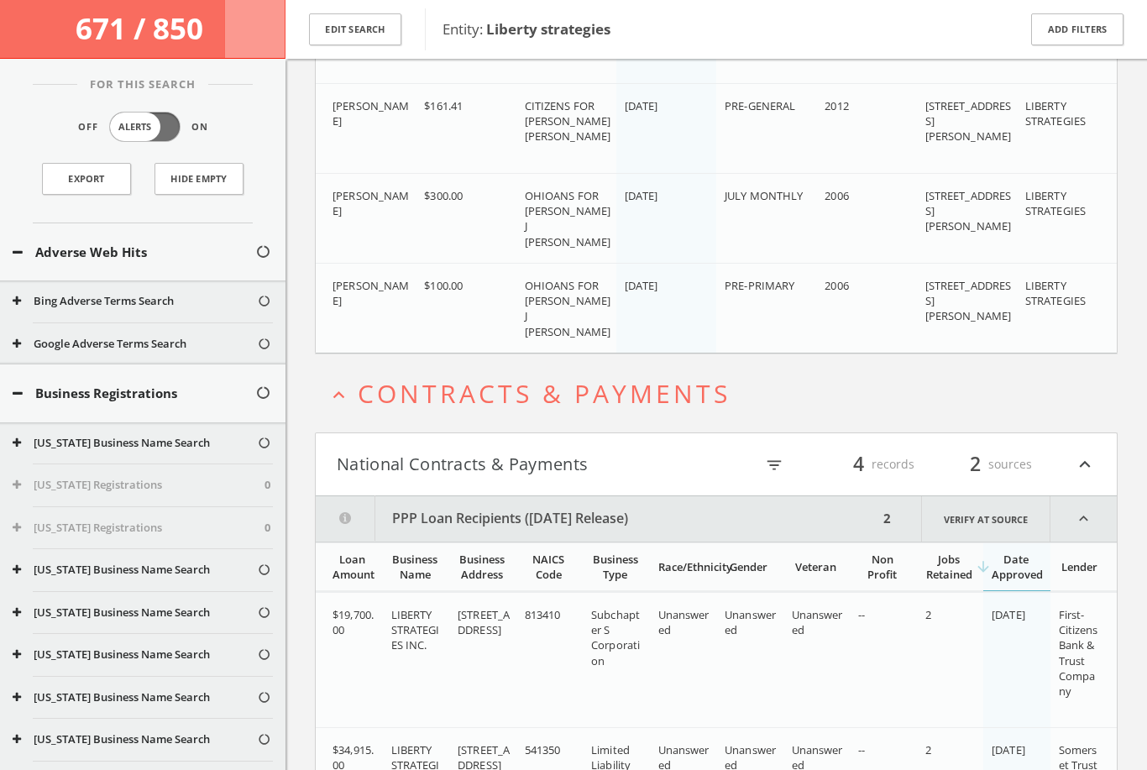
scroll to position [1092, 0]
click at [26, 247] on button "Adverse Web Hits" at bounding box center [134, 252] width 243 height 19
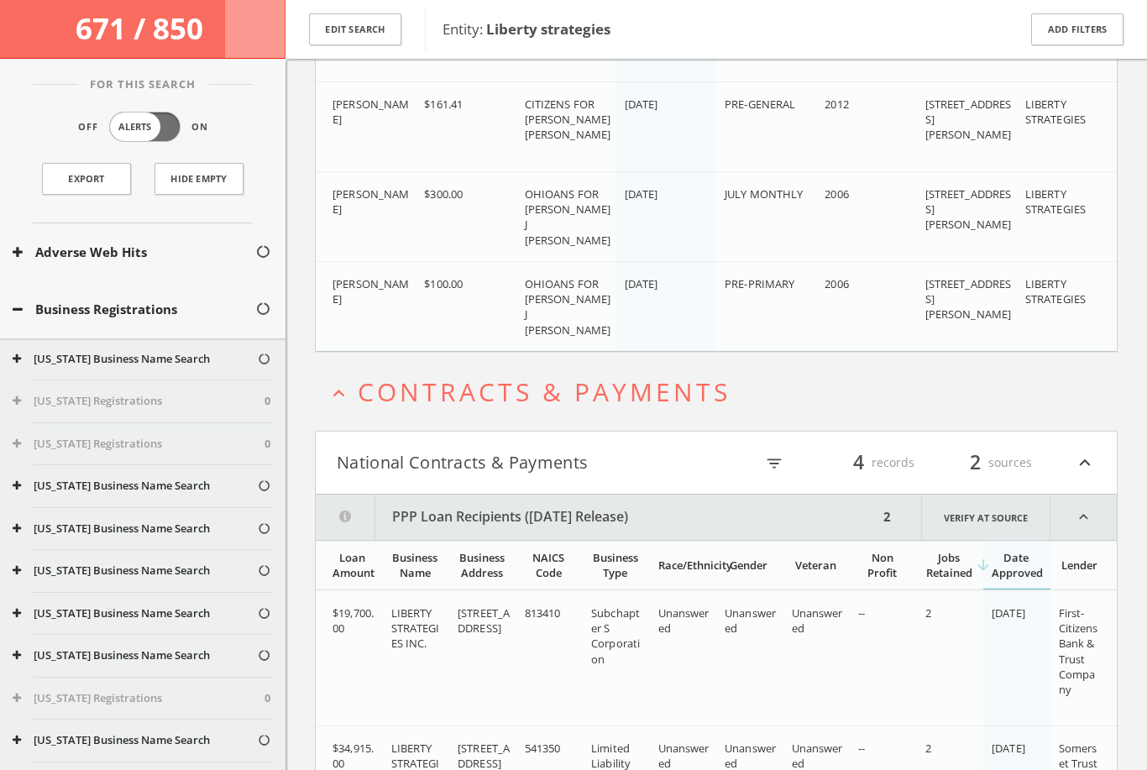
click at [29, 305] on button "Business Registrations" at bounding box center [134, 309] width 243 height 19
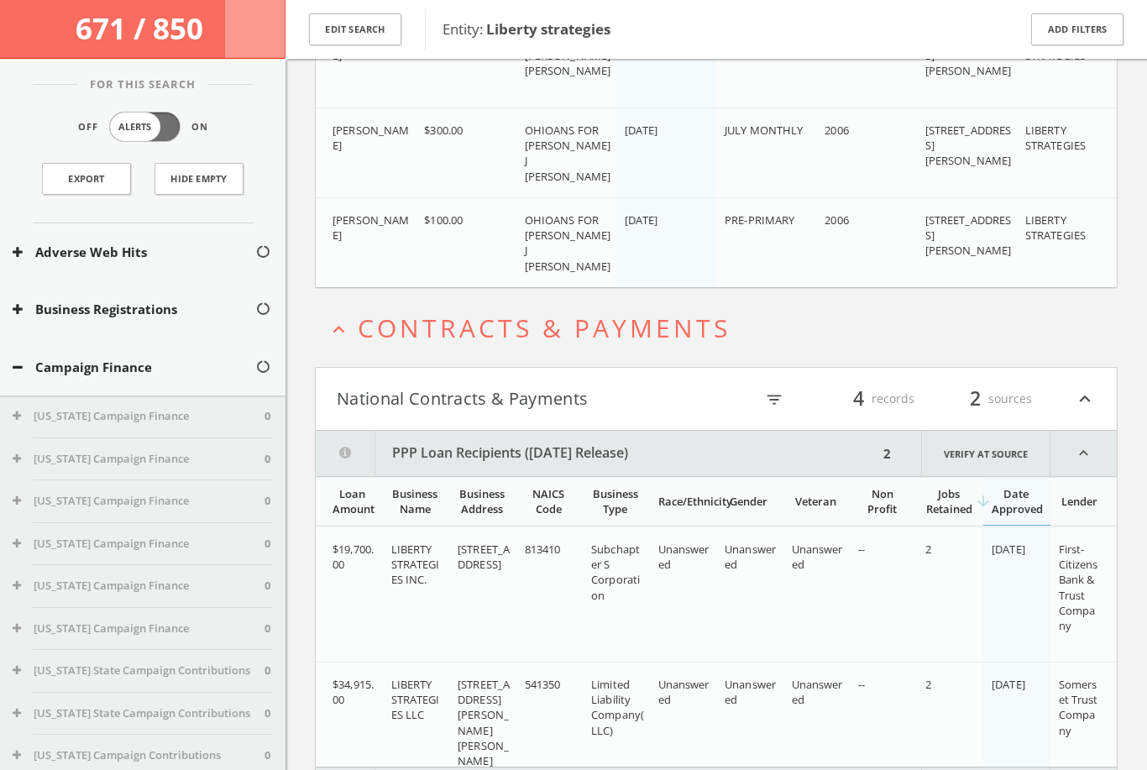
click at [23, 370] on button "Campaign Finance" at bounding box center [134, 367] width 243 height 19
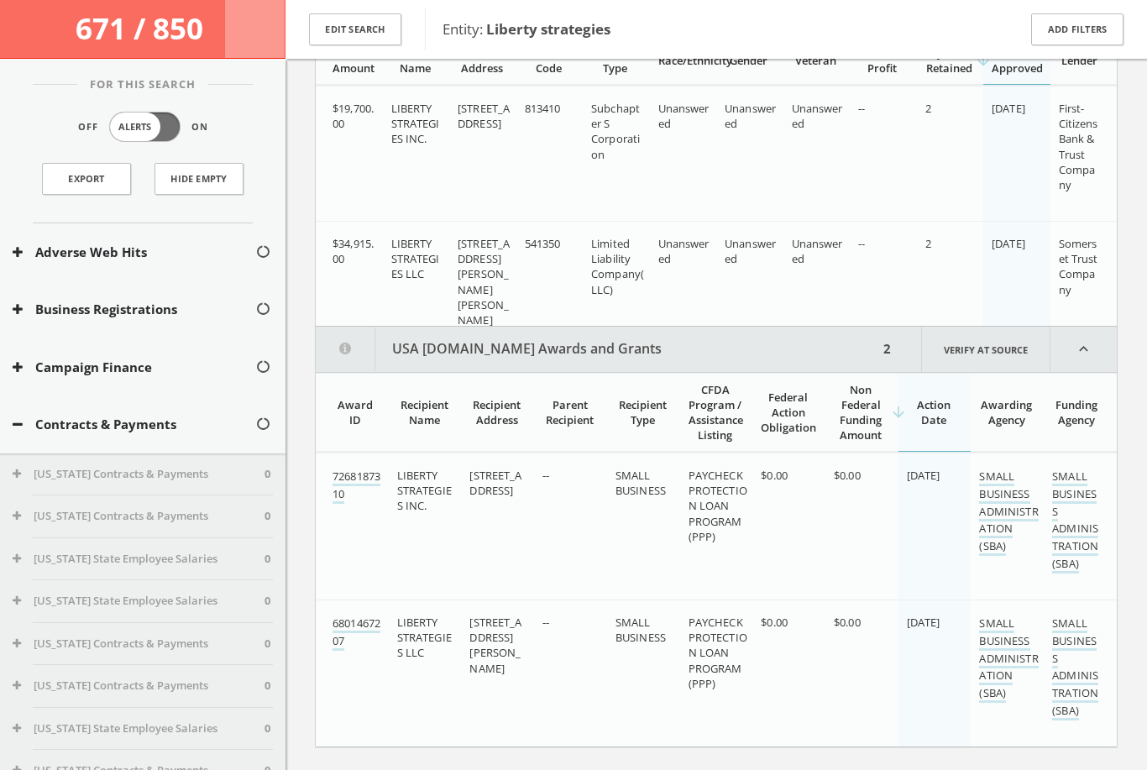
scroll to position [0, 0]
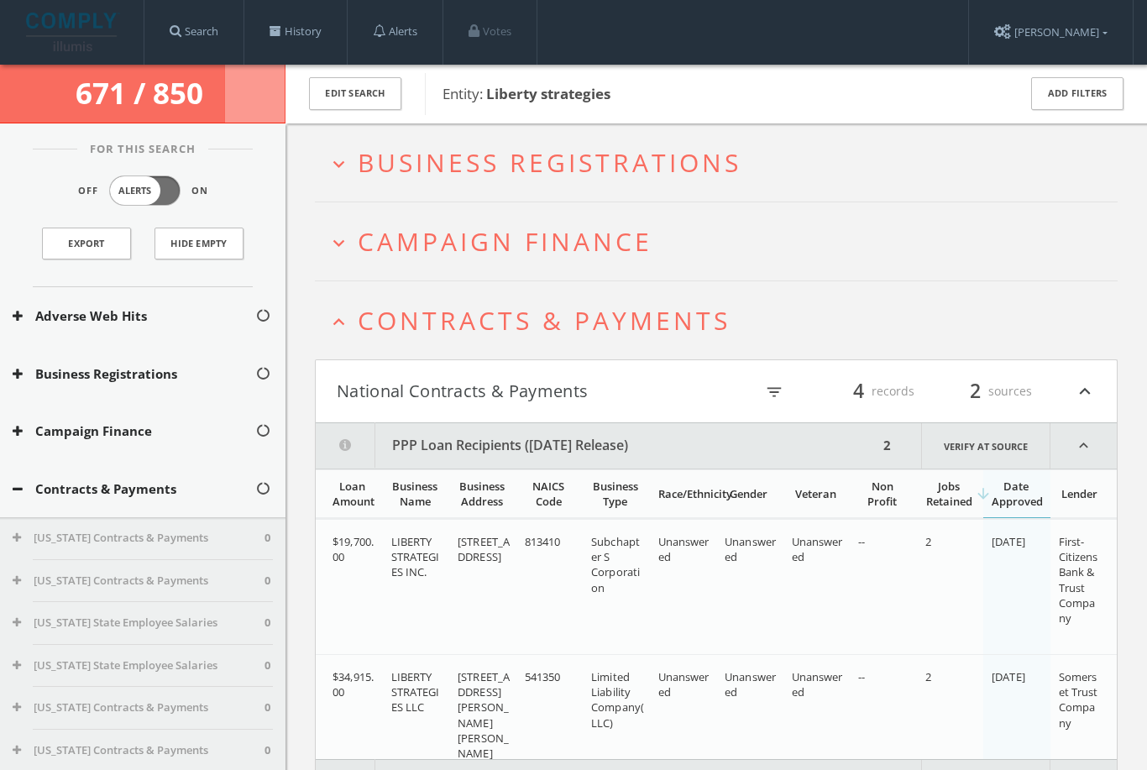
click at [343, 243] on icon "expand_more" at bounding box center [338, 243] width 23 height 23
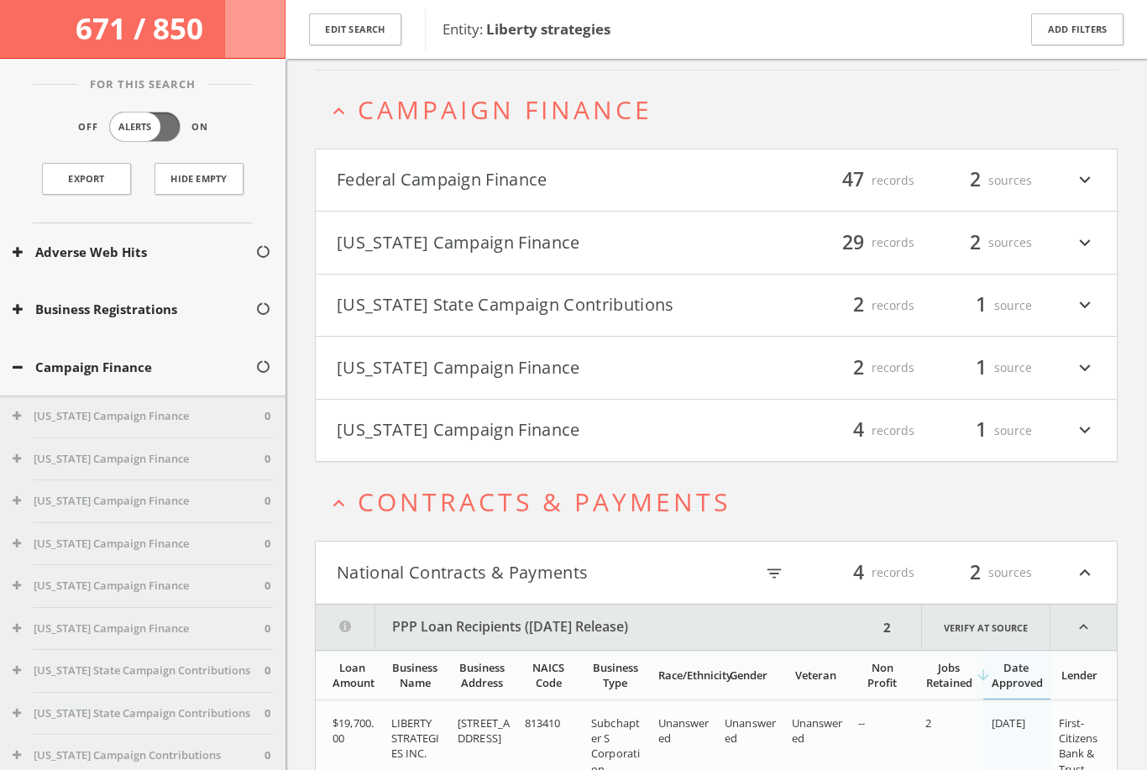
scroll to position [143, 0]
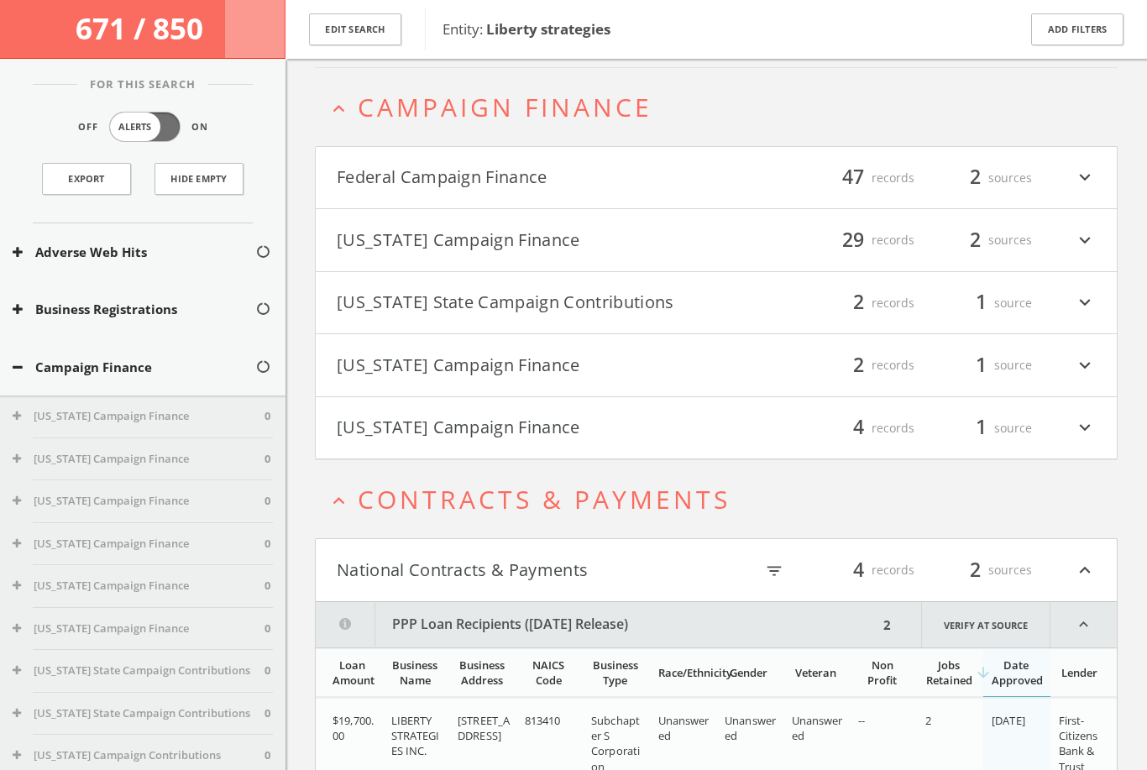
click at [402, 186] on button "Federal Campaign Finance" at bounding box center [526, 178] width 379 height 29
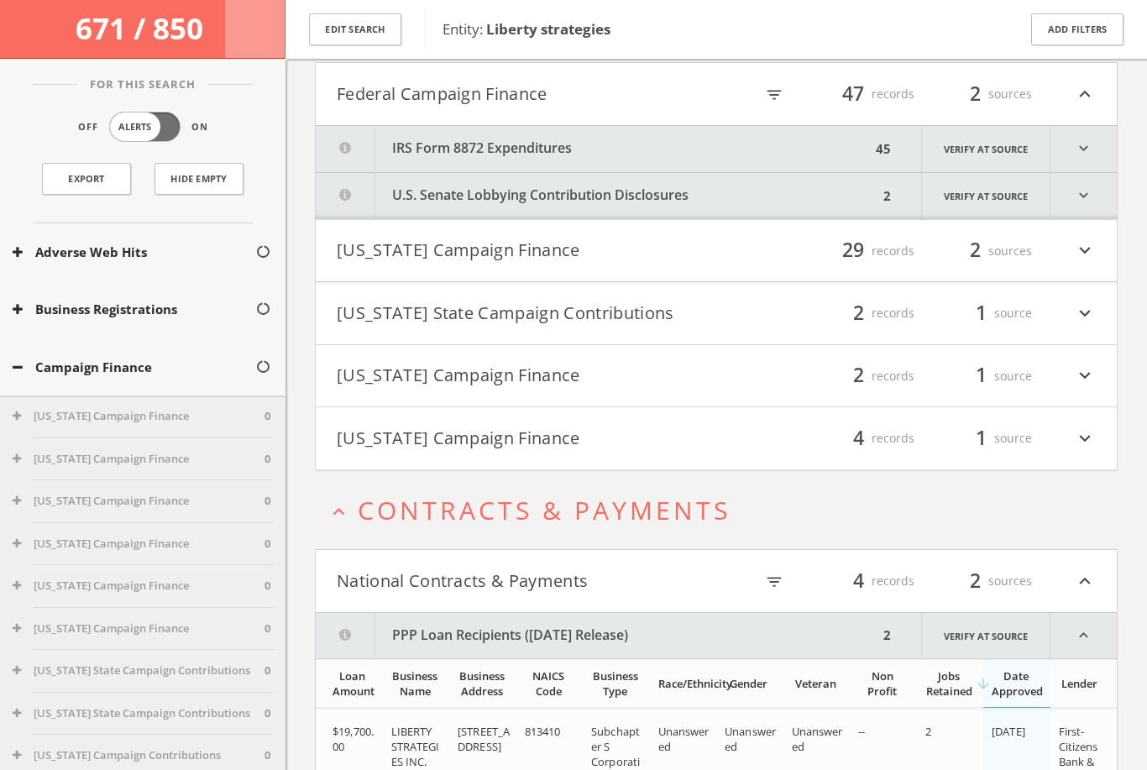
scroll to position [229, 0]
click at [472, 194] on button "U.S. Senate Lobbying Contribution Disclosures" at bounding box center [597, 193] width 562 height 46
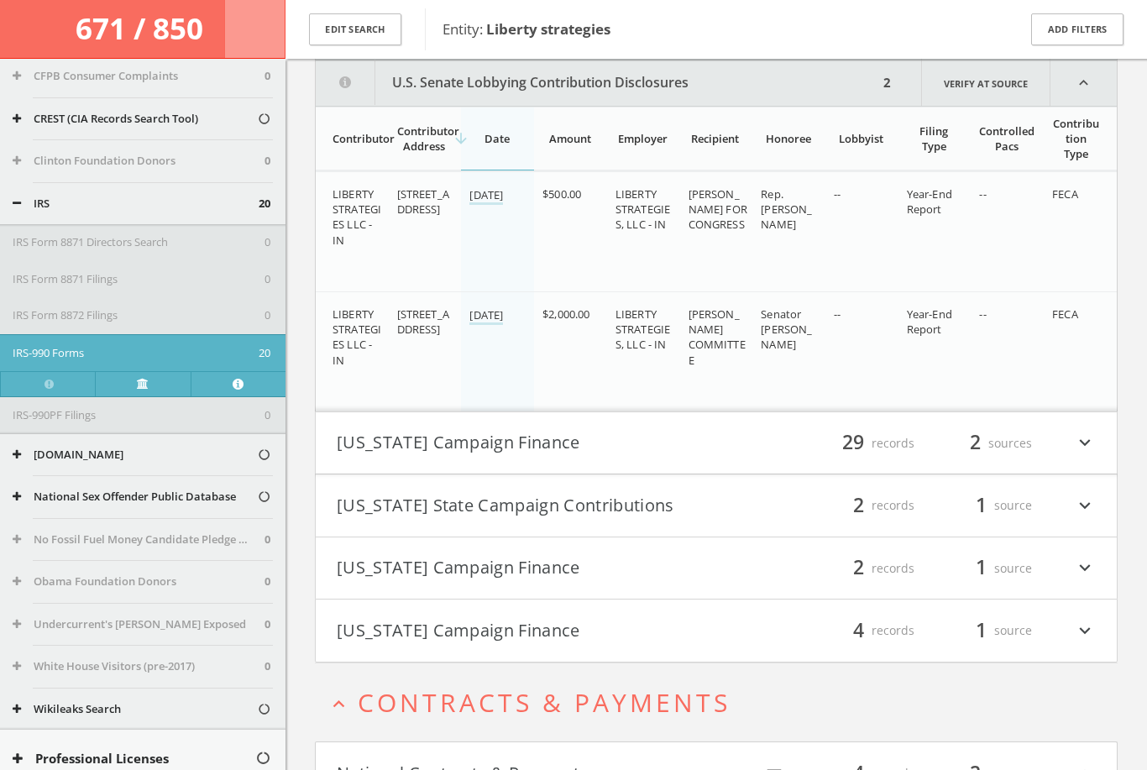
scroll to position [7390, 0]
